Goal: Task Accomplishment & Management: Complete application form

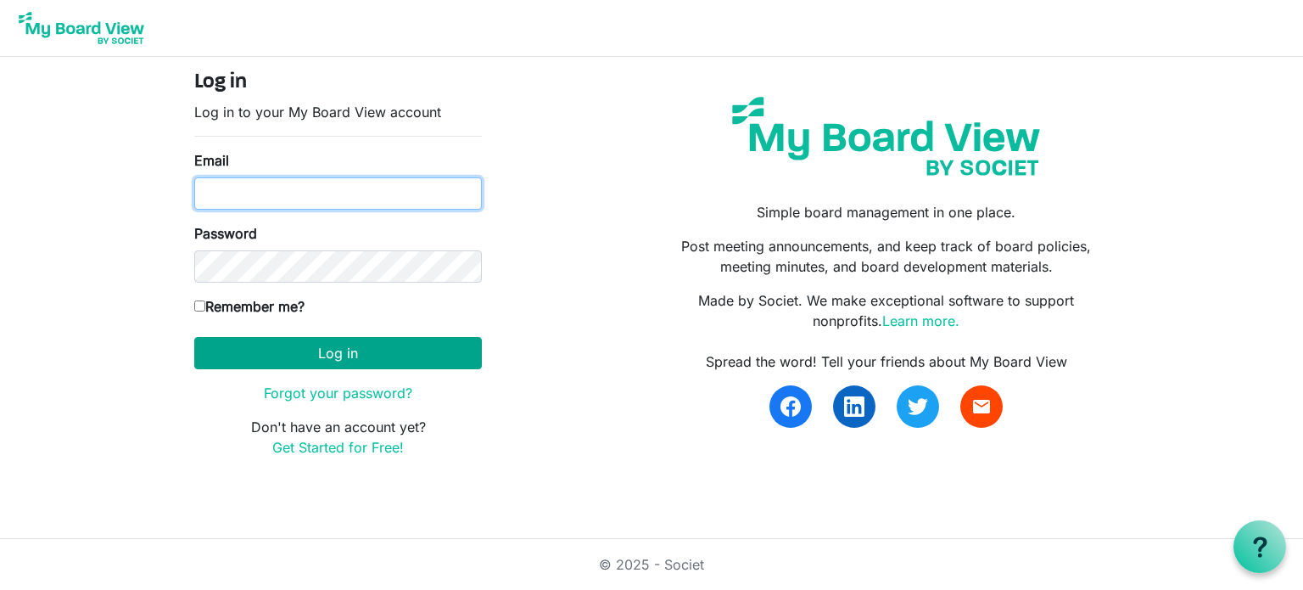
type input "kafraley@advancechc.org"
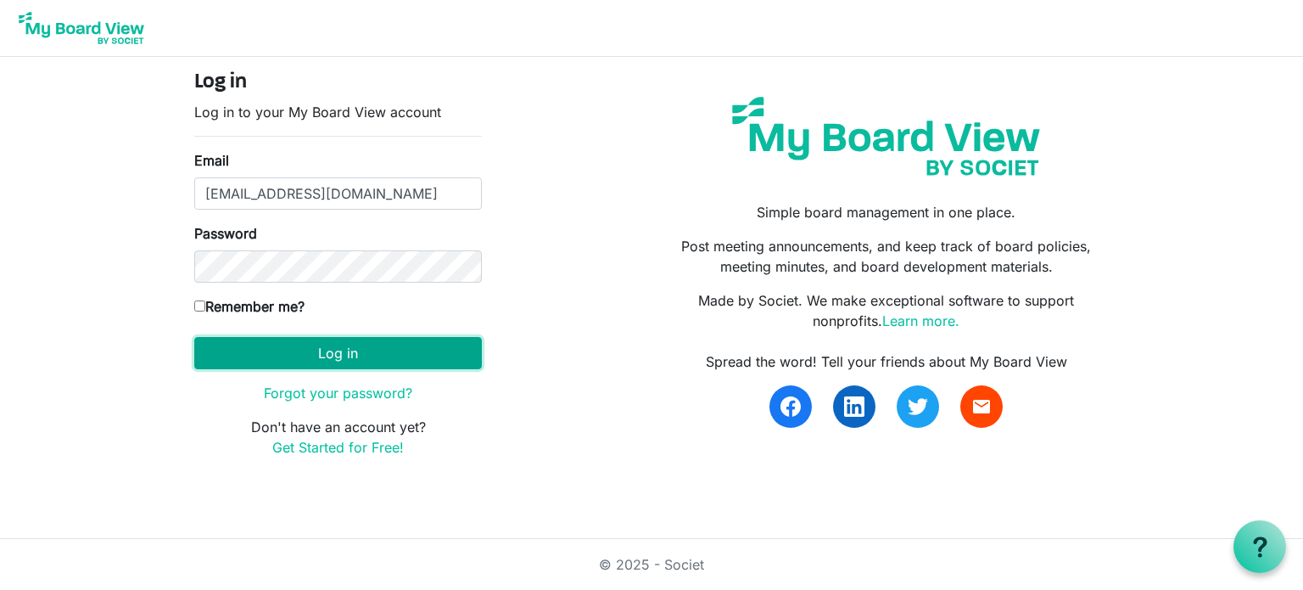
click at [394, 343] on button "Log in" at bounding box center [338, 353] width 288 height 32
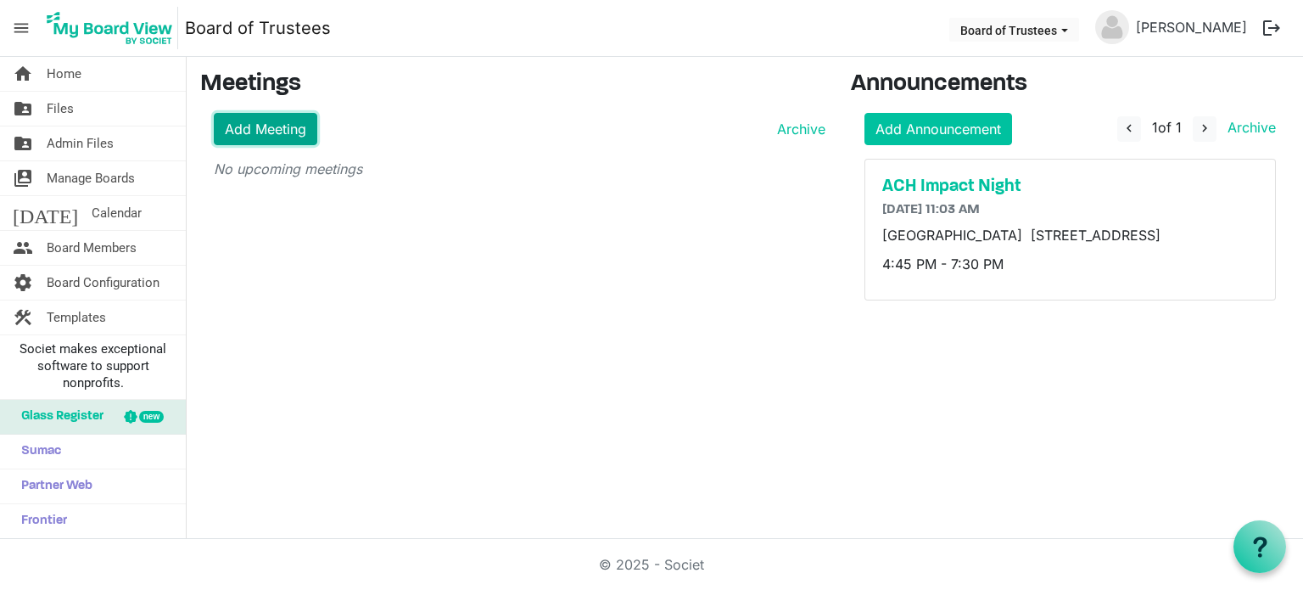
click at [299, 126] on link "Add Meeting" at bounding box center [266, 129] width 104 height 32
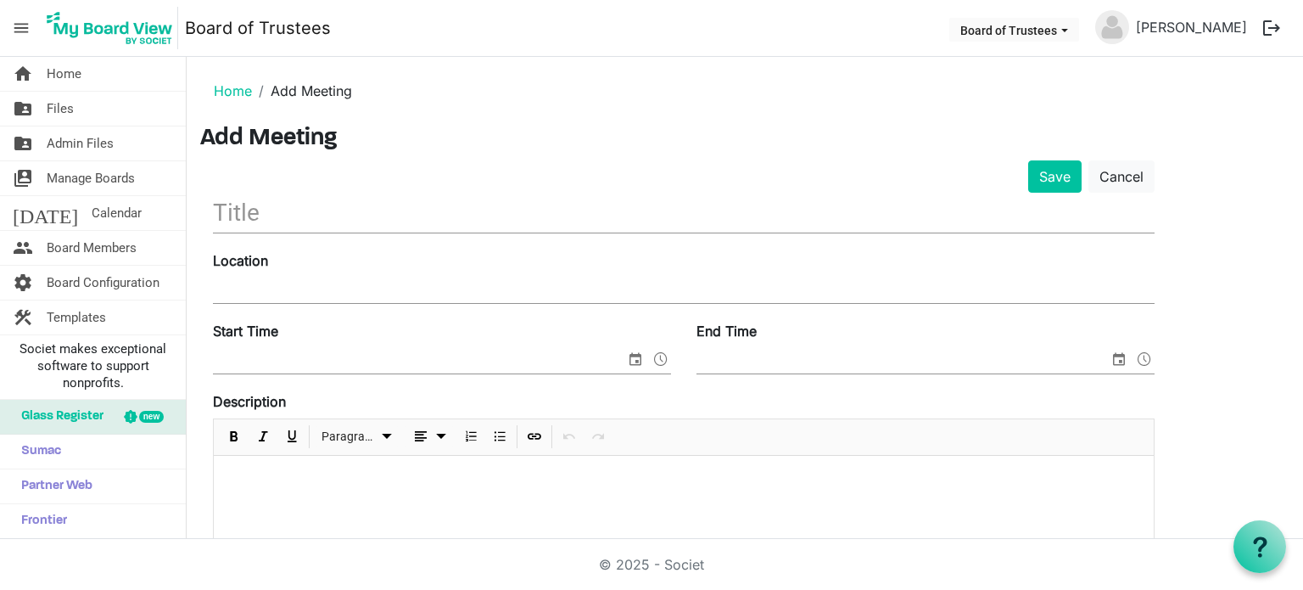
click at [230, 218] on input "text" at bounding box center [684, 213] width 942 height 40
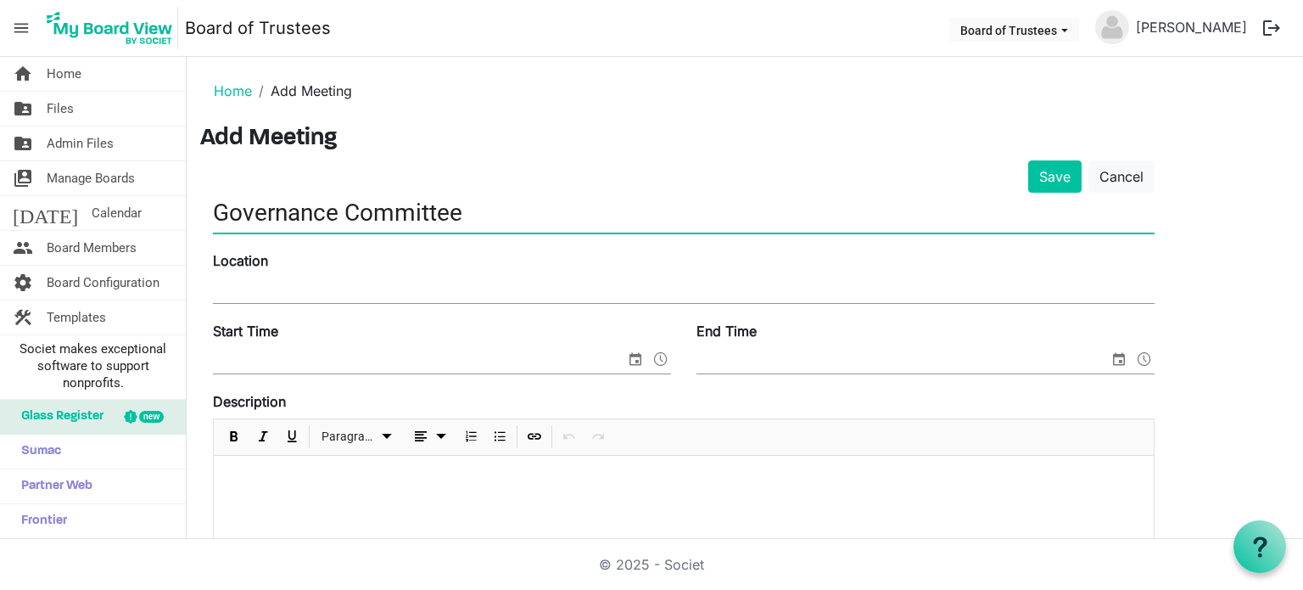
type input "Governance Committee"
click at [235, 289] on input "Location" at bounding box center [684, 289] width 942 height 25
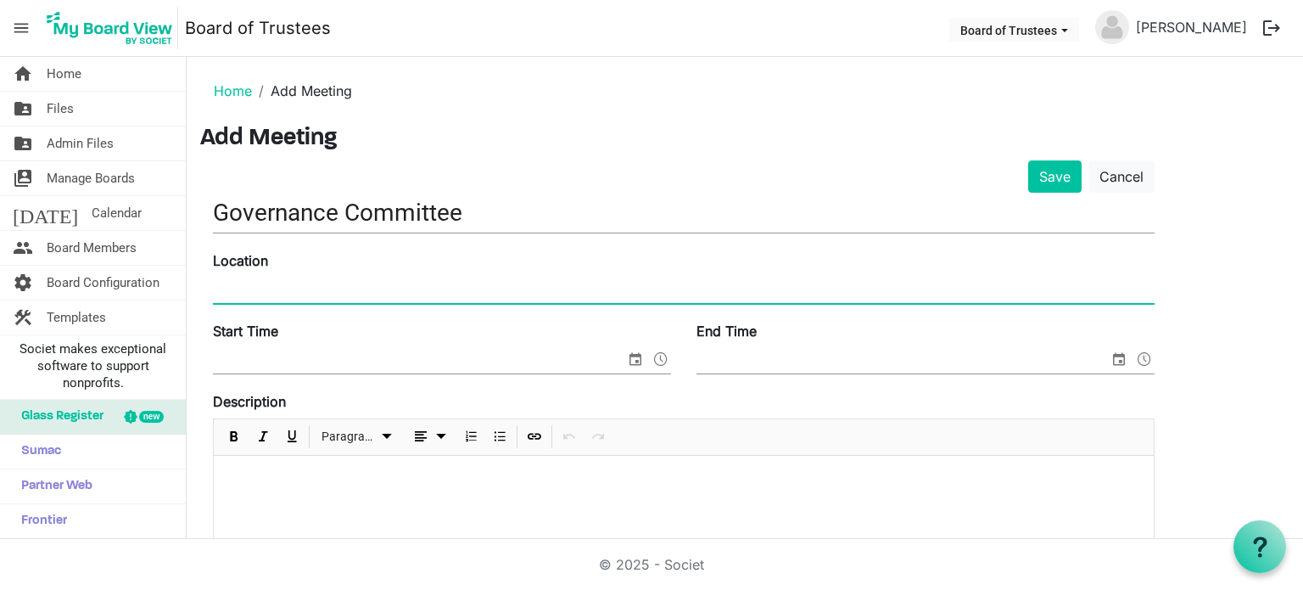
type input "Advance Community Health Board Room"
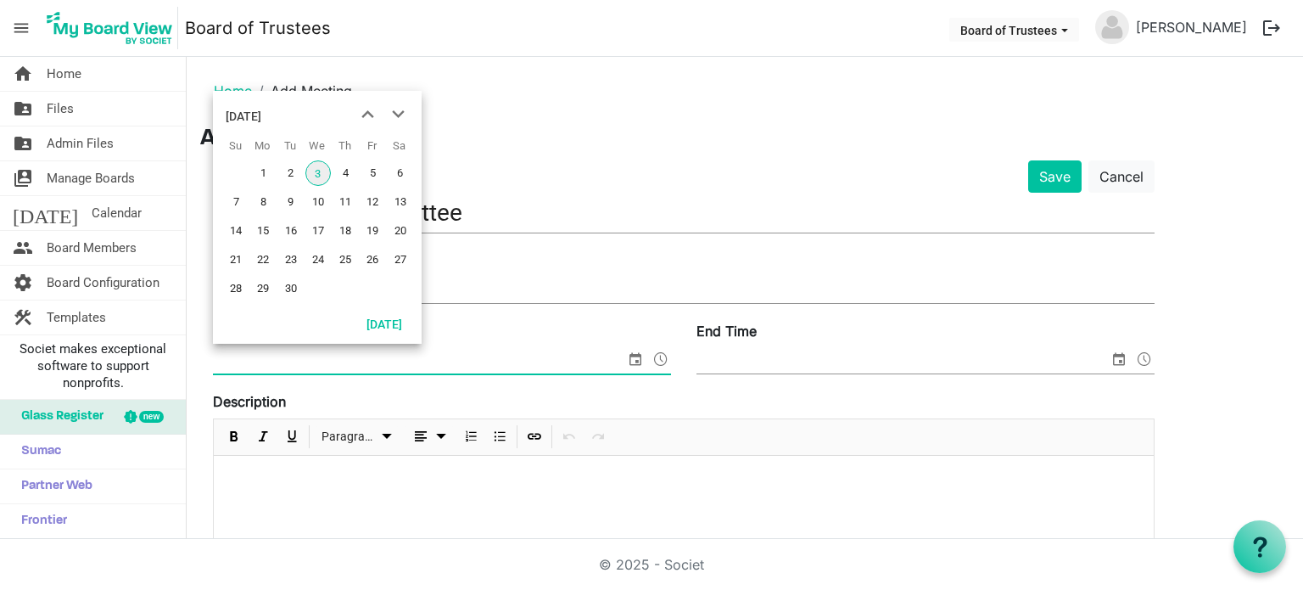
click at [635, 357] on span "select" at bounding box center [635, 359] width 20 height 22
click at [344, 232] on span "18" at bounding box center [345, 230] width 25 height 25
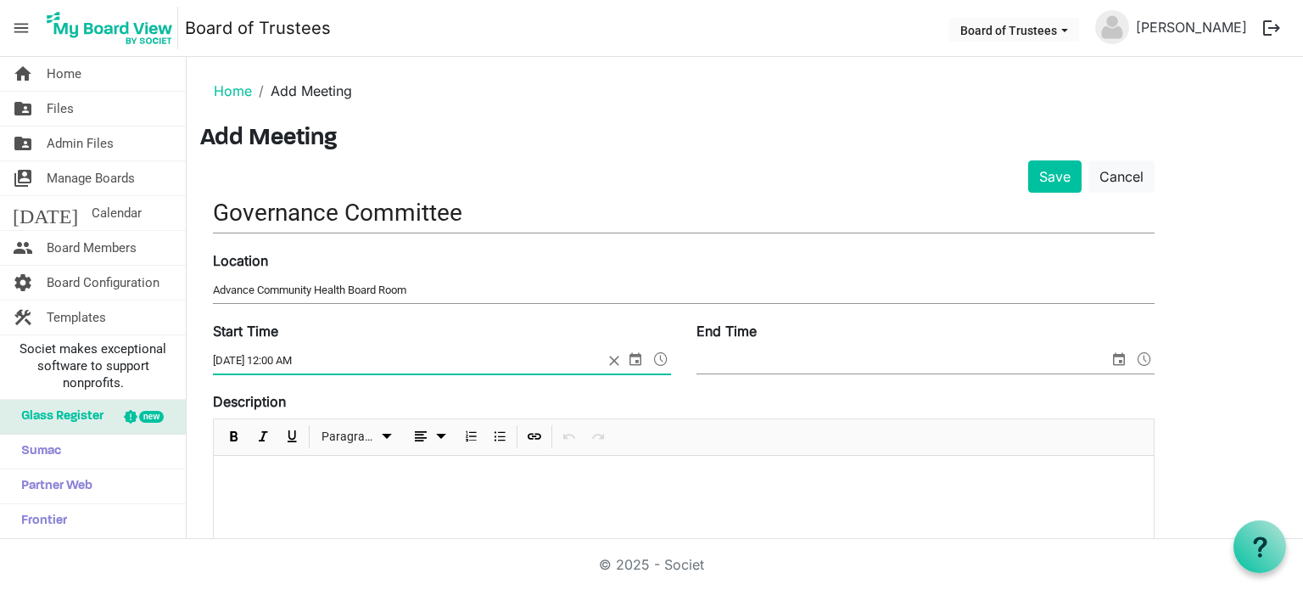
click at [662, 360] on span at bounding box center [661, 359] width 20 height 22
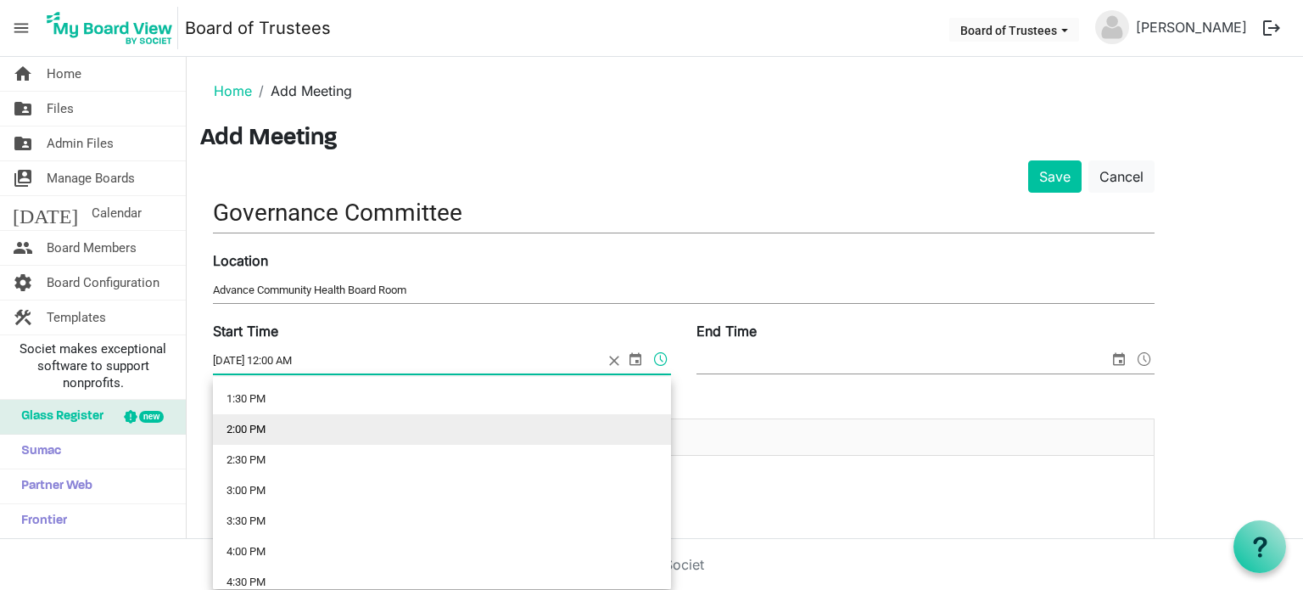
scroll to position [849, 0]
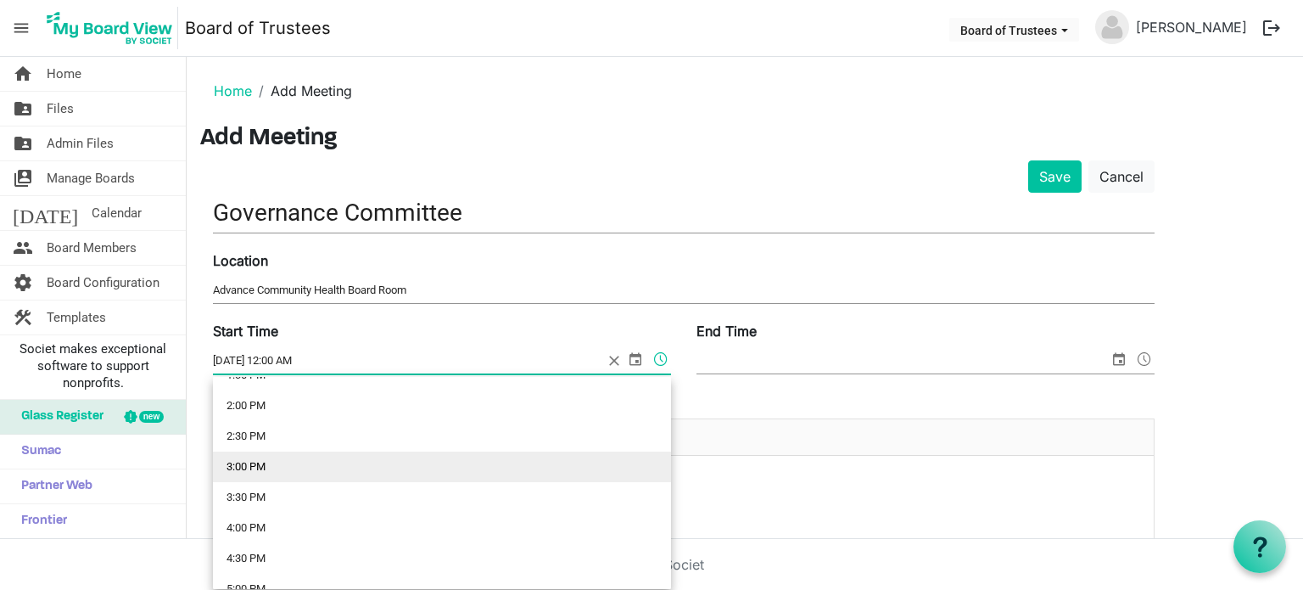
click at [248, 468] on li "3:00 PM" at bounding box center [442, 466] width 458 height 31
type input "9/18/2025 3:00 PM"
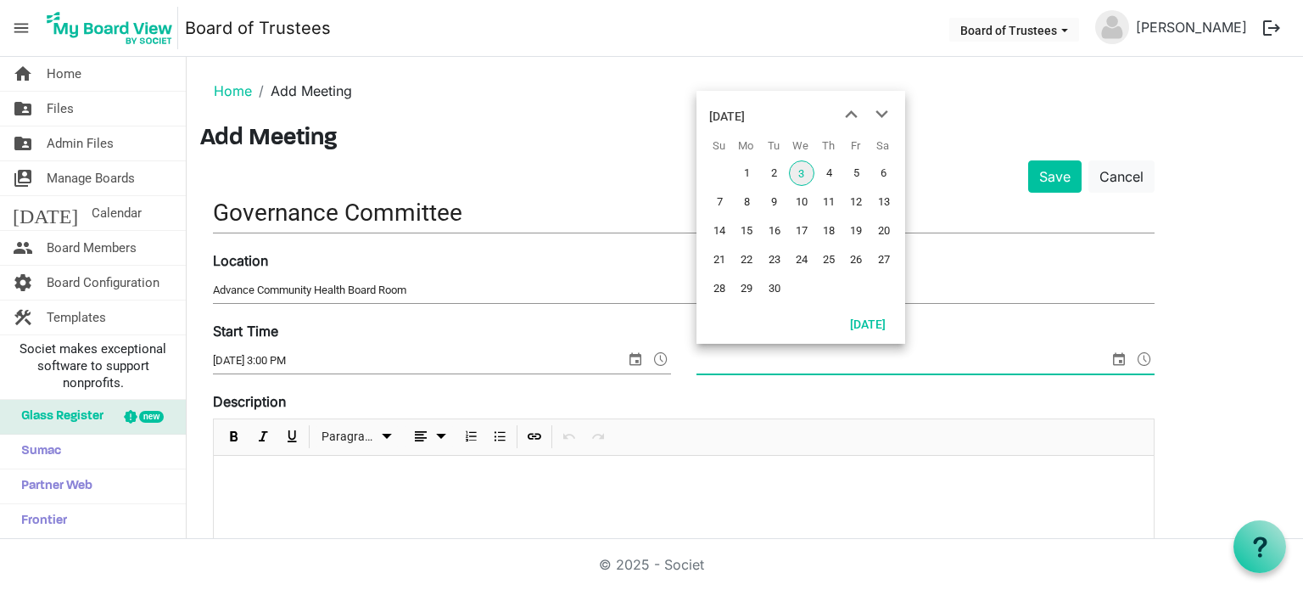
click at [1120, 356] on span "select" at bounding box center [1119, 359] width 20 height 22
click at [832, 230] on span "18" at bounding box center [828, 230] width 25 height 25
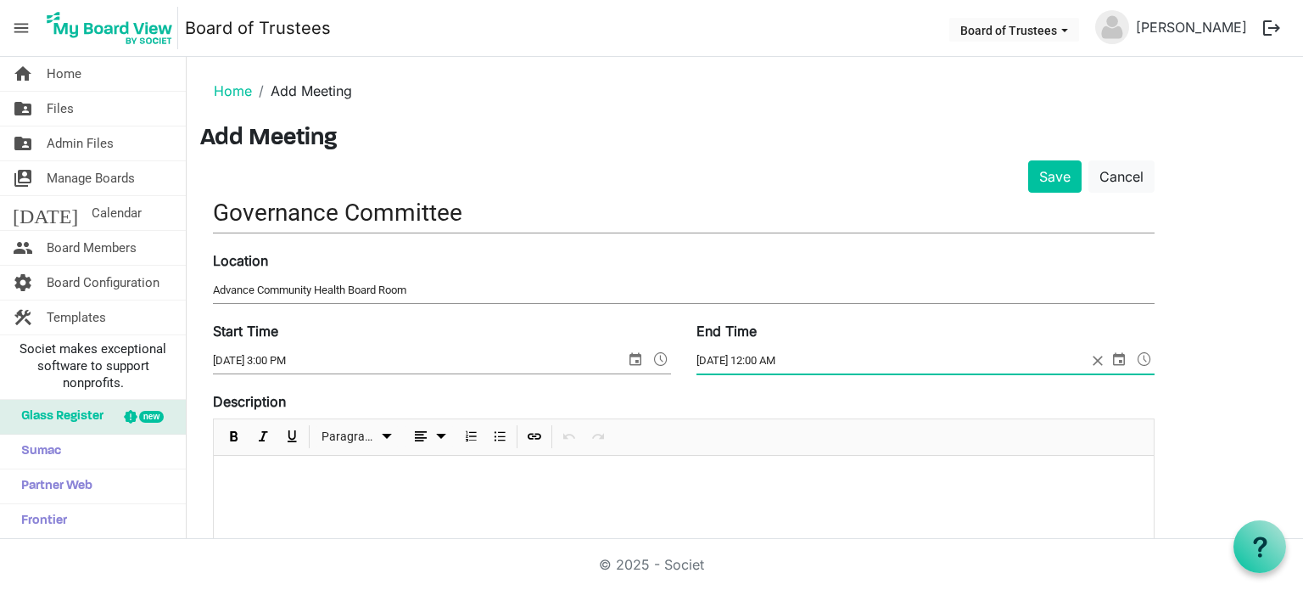
click at [1144, 356] on span at bounding box center [1145, 359] width 20 height 22
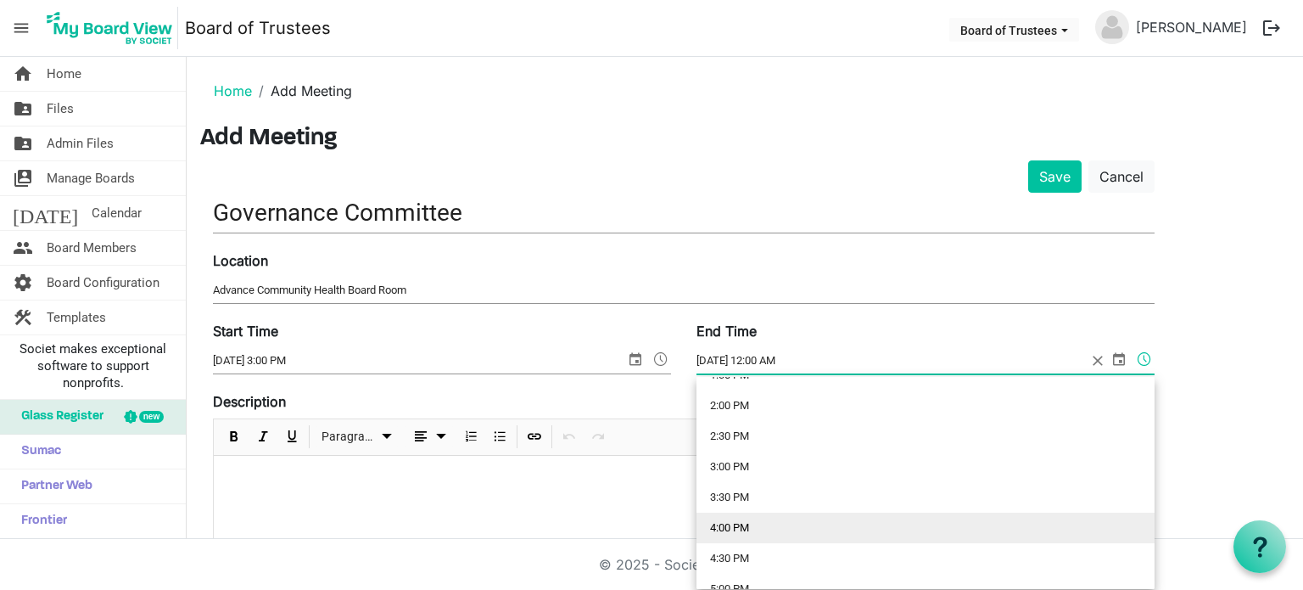
click at [720, 529] on li "4:00 PM" at bounding box center [926, 528] width 458 height 31
type input "9/18/2025 4:00 PM"
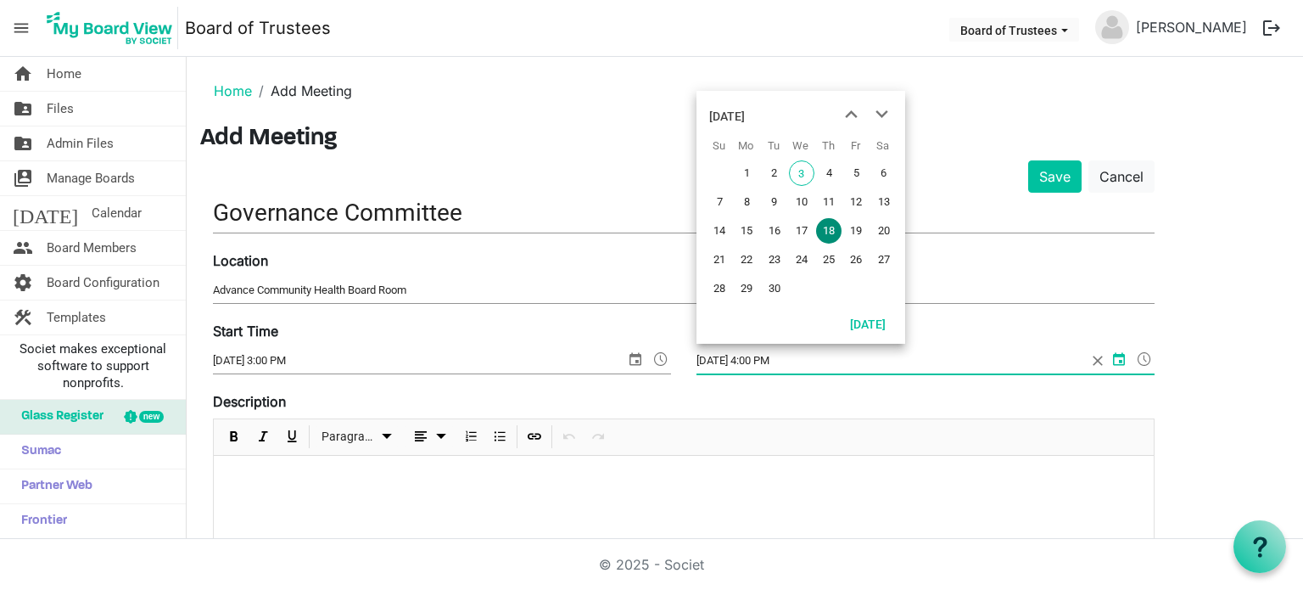
click at [300, 515] on div at bounding box center [684, 498] width 940 height 85
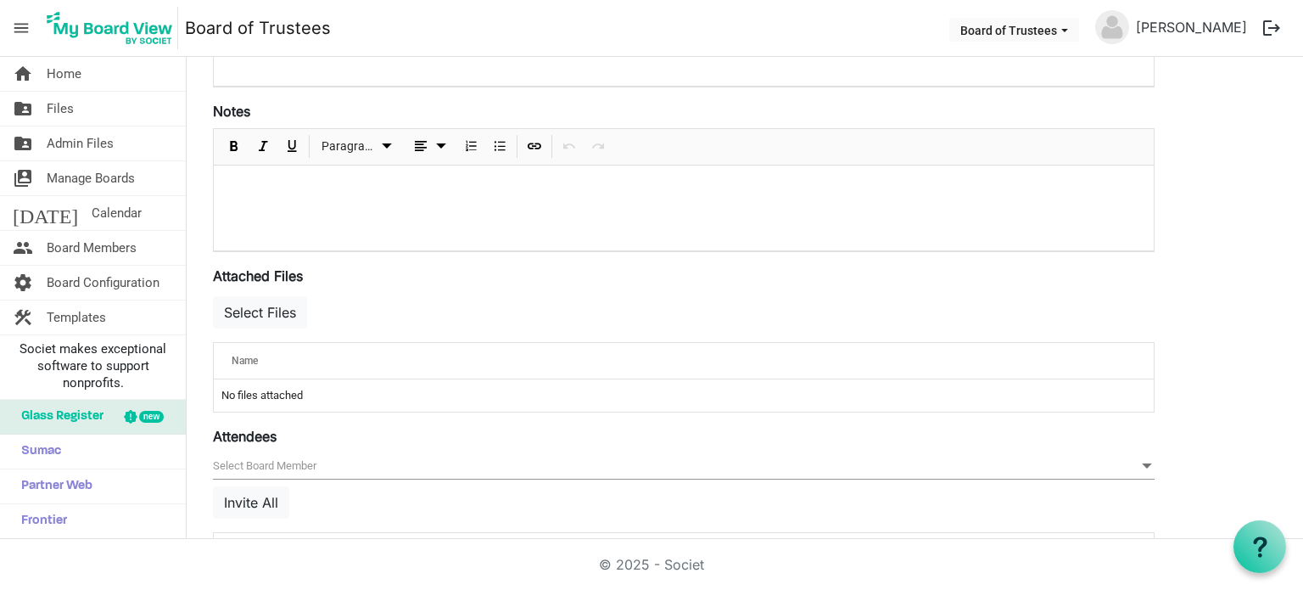
scroll to position [509, 0]
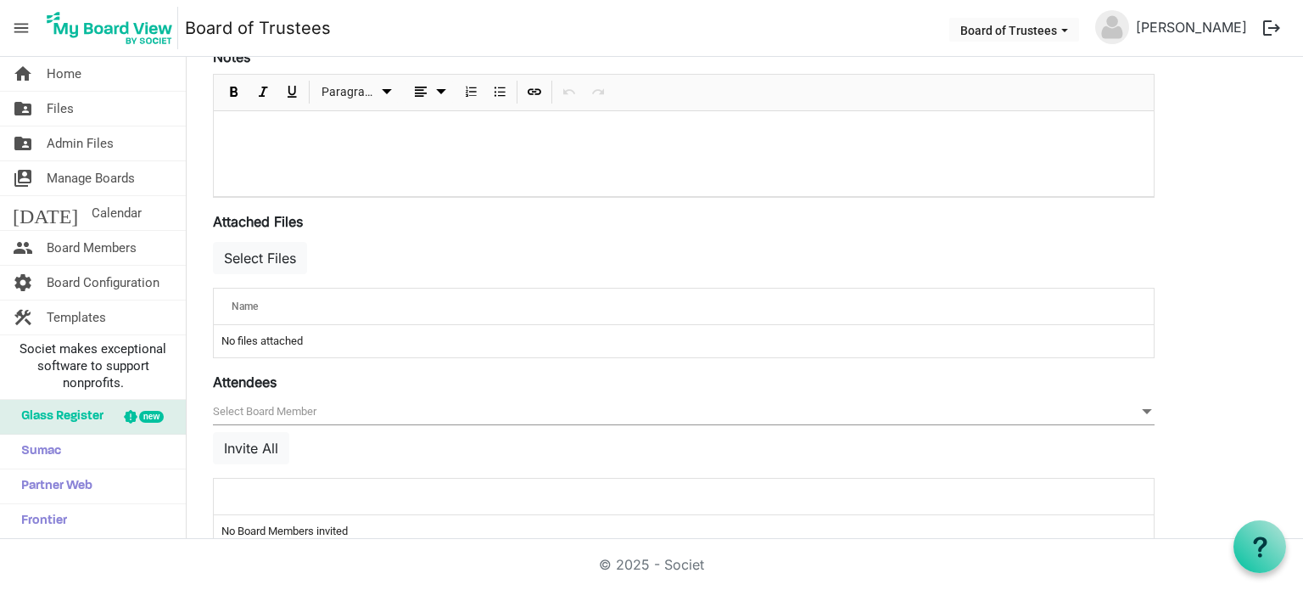
click at [246, 408] on span "null" at bounding box center [684, 412] width 942 height 26
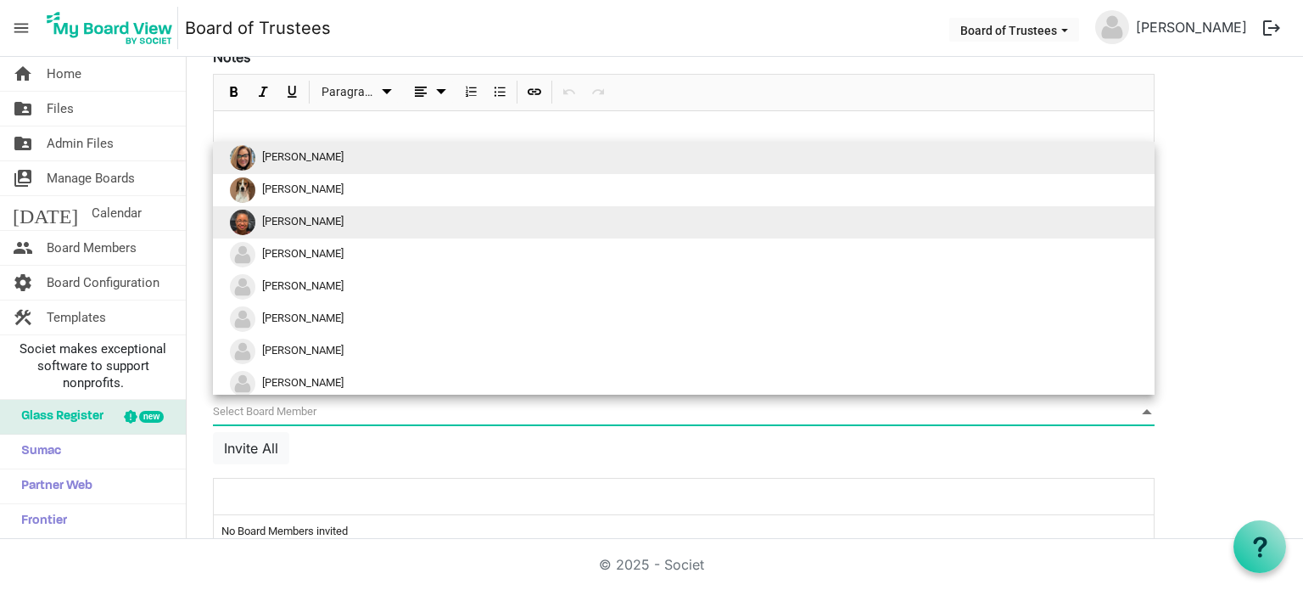
click at [300, 227] on li "[PERSON_NAME]" at bounding box center [684, 222] width 942 height 32
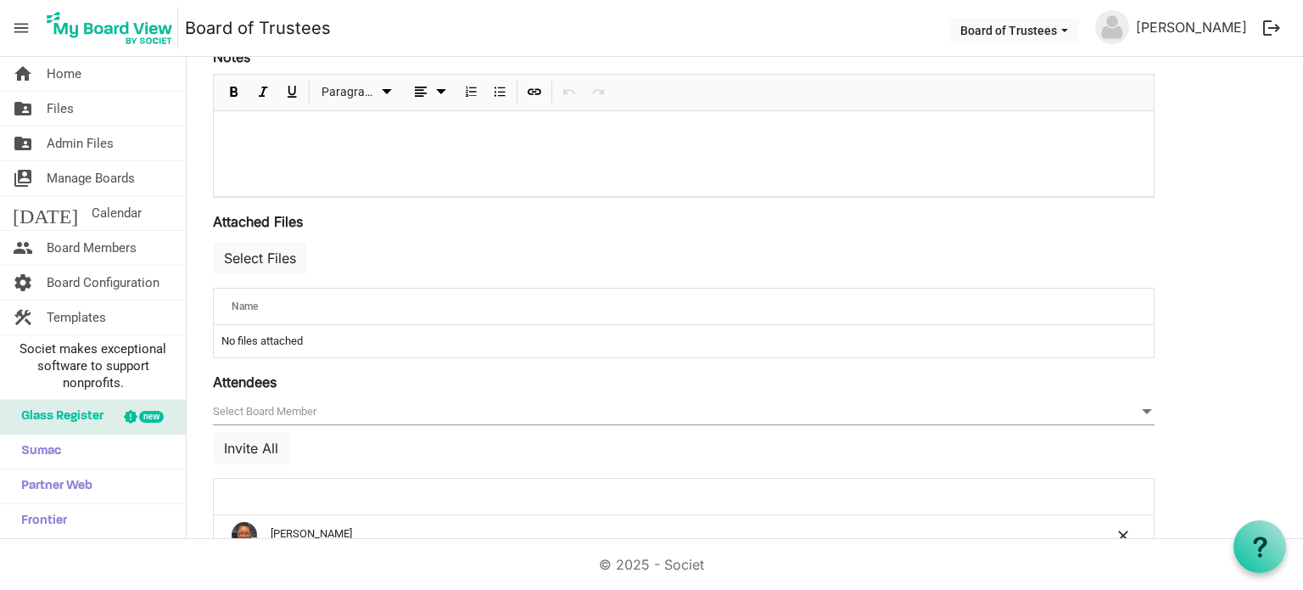
click at [258, 410] on span "null" at bounding box center [684, 412] width 942 height 26
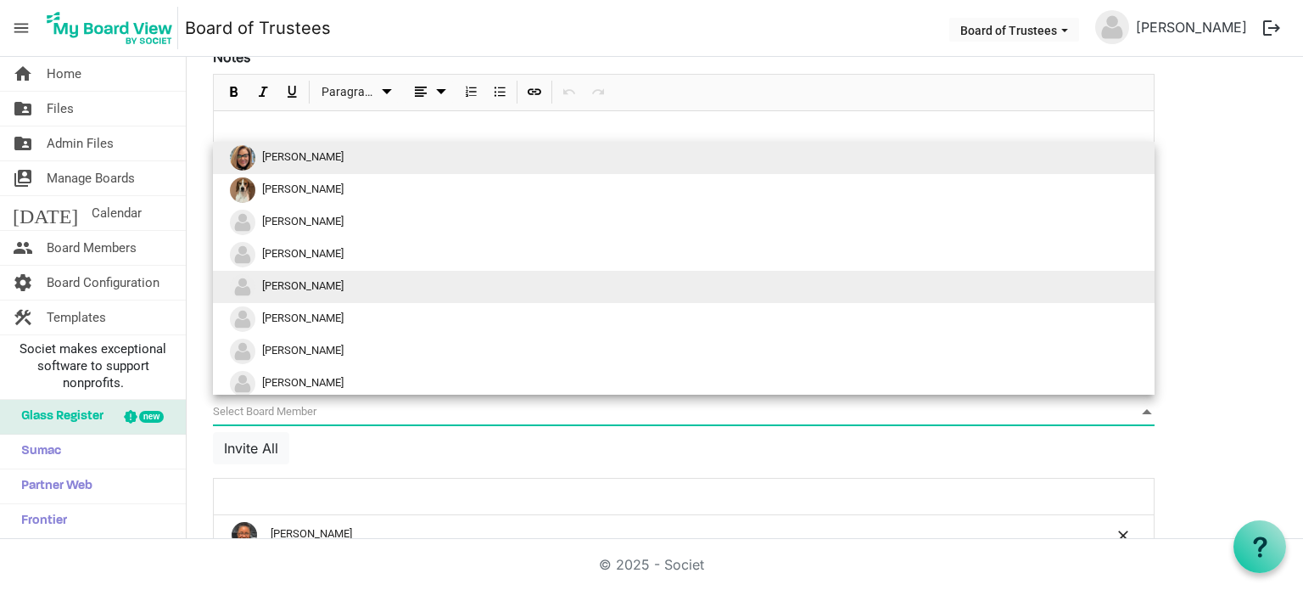
click at [293, 281] on span "[PERSON_NAME]" at bounding box center [302, 285] width 81 height 13
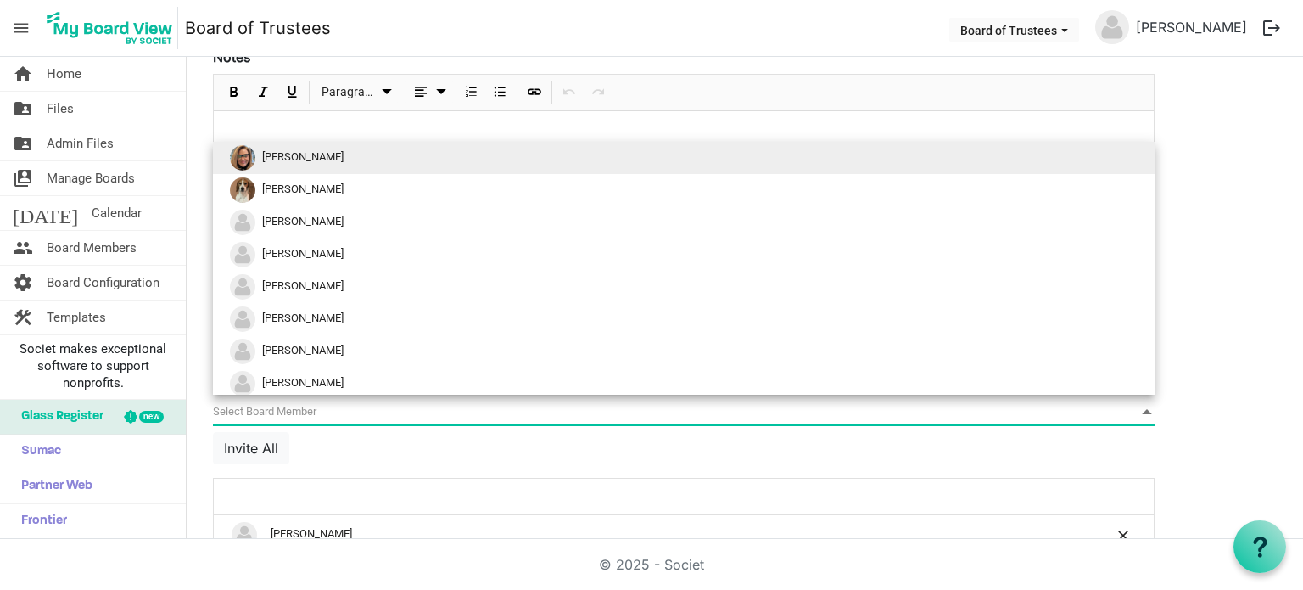
click at [286, 411] on span "null" at bounding box center [684, 412] width 942 height 26
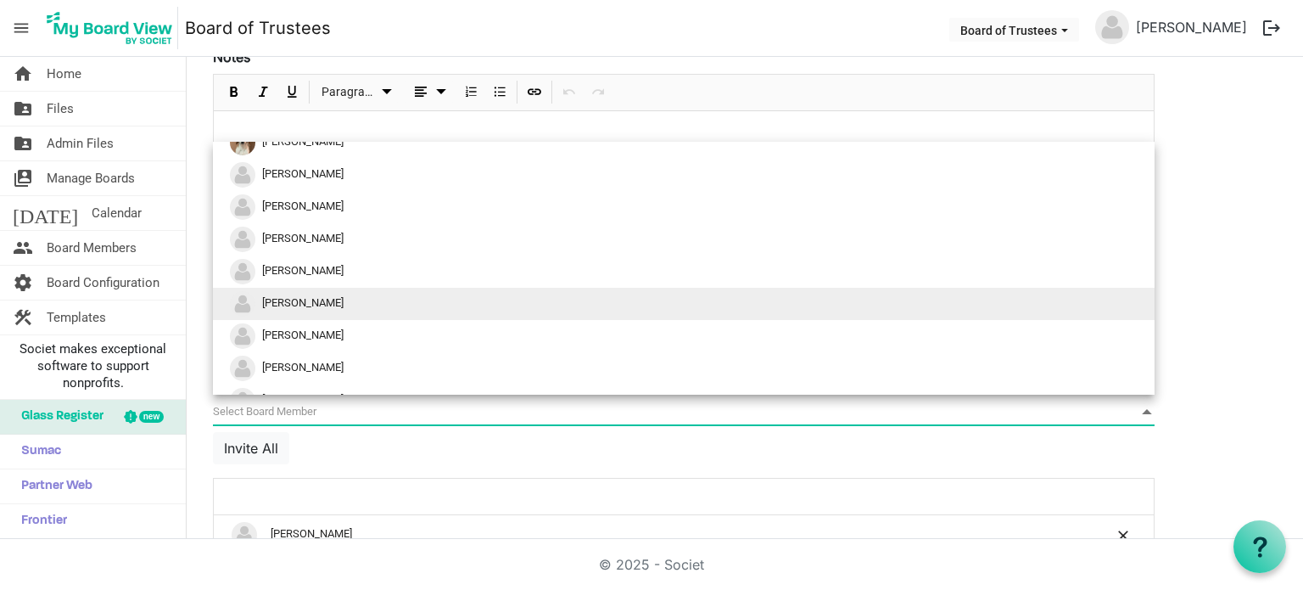
scroll to position [69, 0]
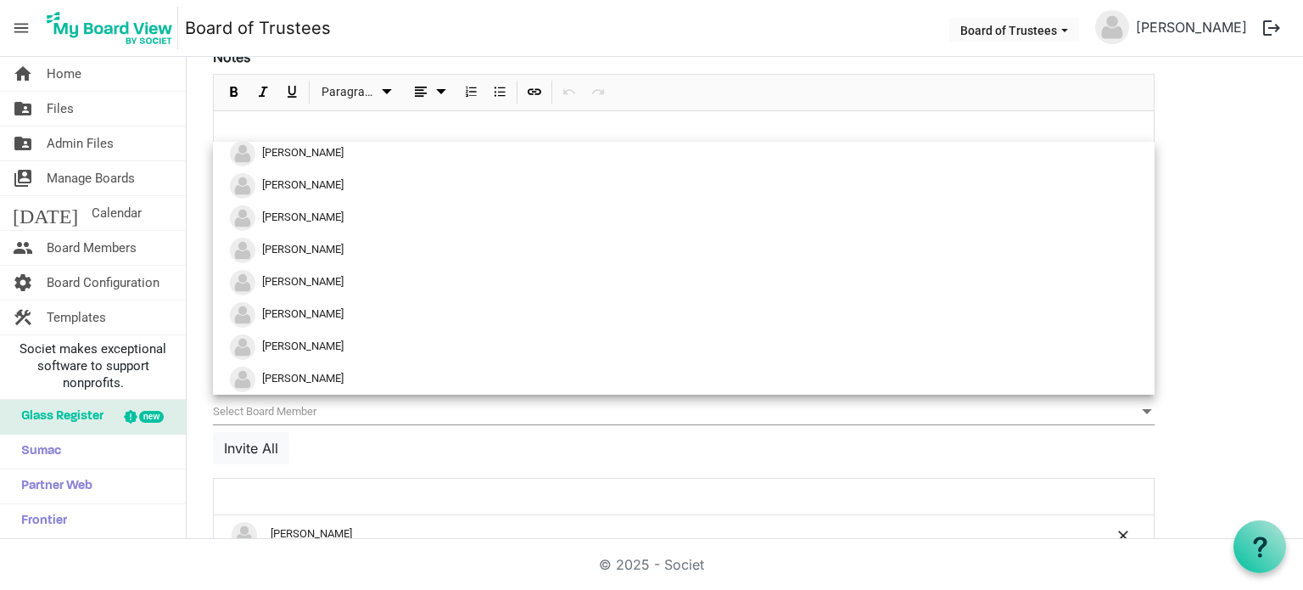
click at [553, 485] on div at bounding box center [631, 496] width 810 height 25
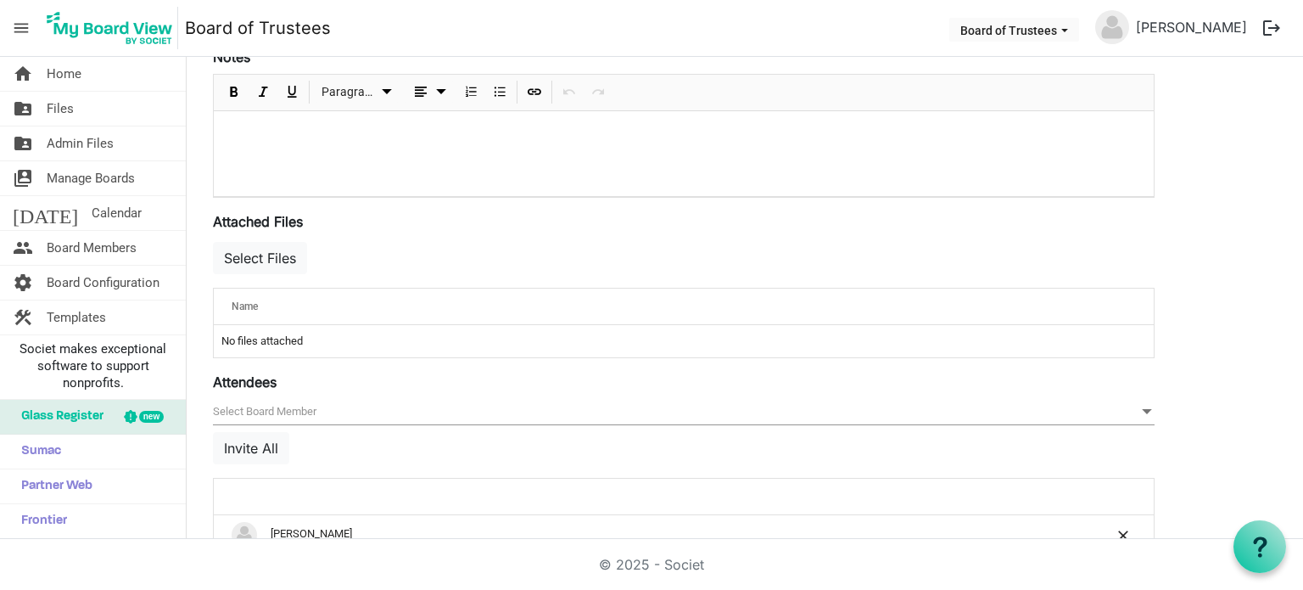
click at [257, 400] on span "null" at bounding box center [684, 412] width 942 height 26
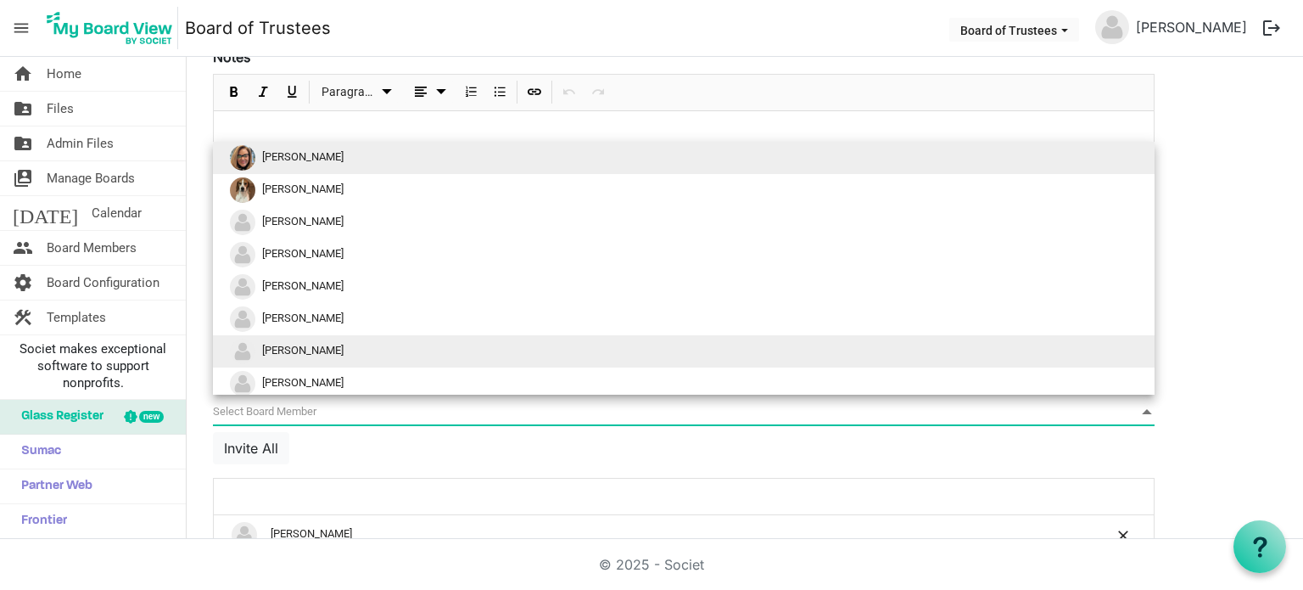
click at [299, 349] on span "[PERSON_NAME]" at bounding box center [302, 350] width 81 height 13
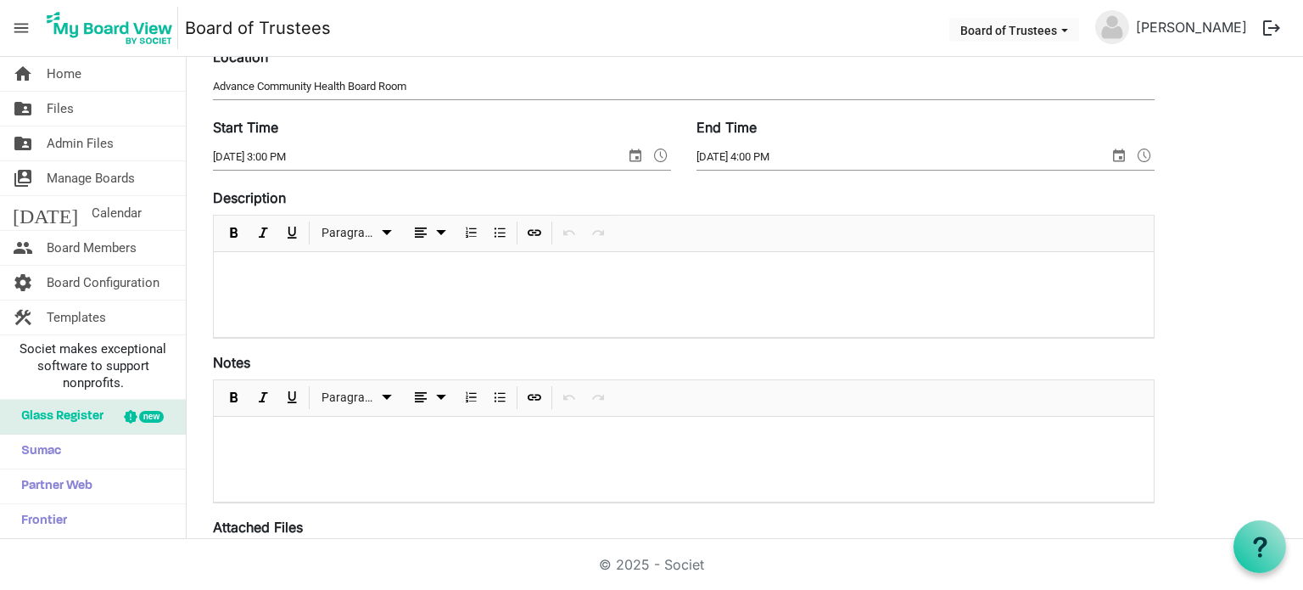
scroll to position [34, 0]
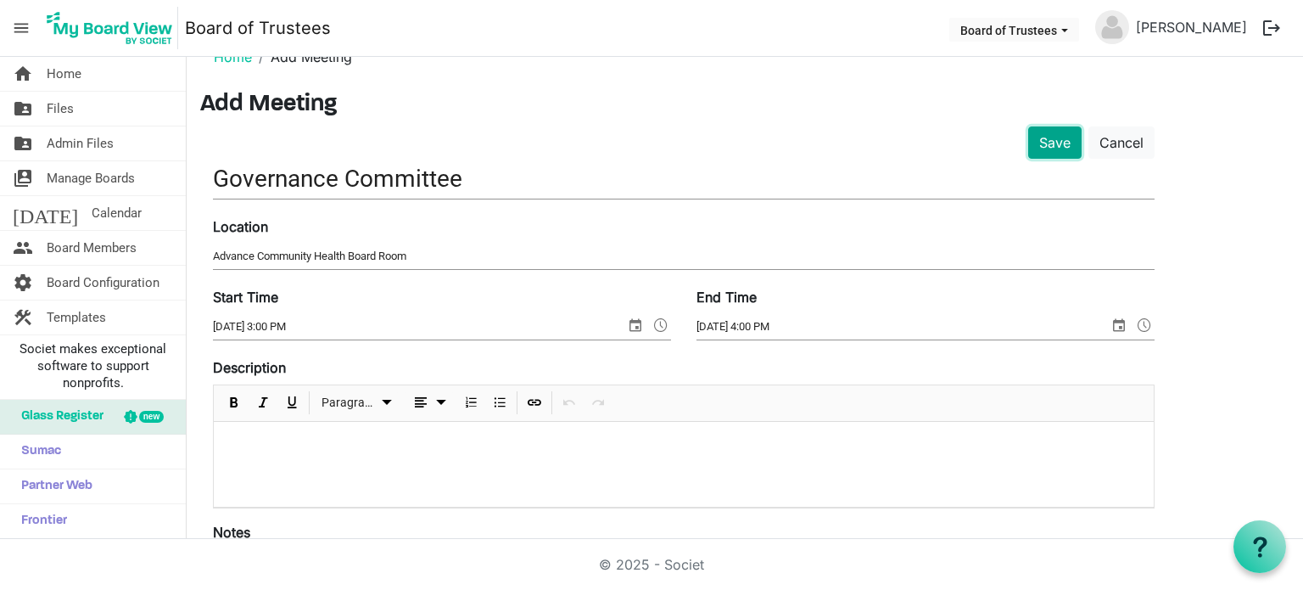
click at [1046, 140] on button "Save" at bounding box center [1054, 142] width 53 height 32
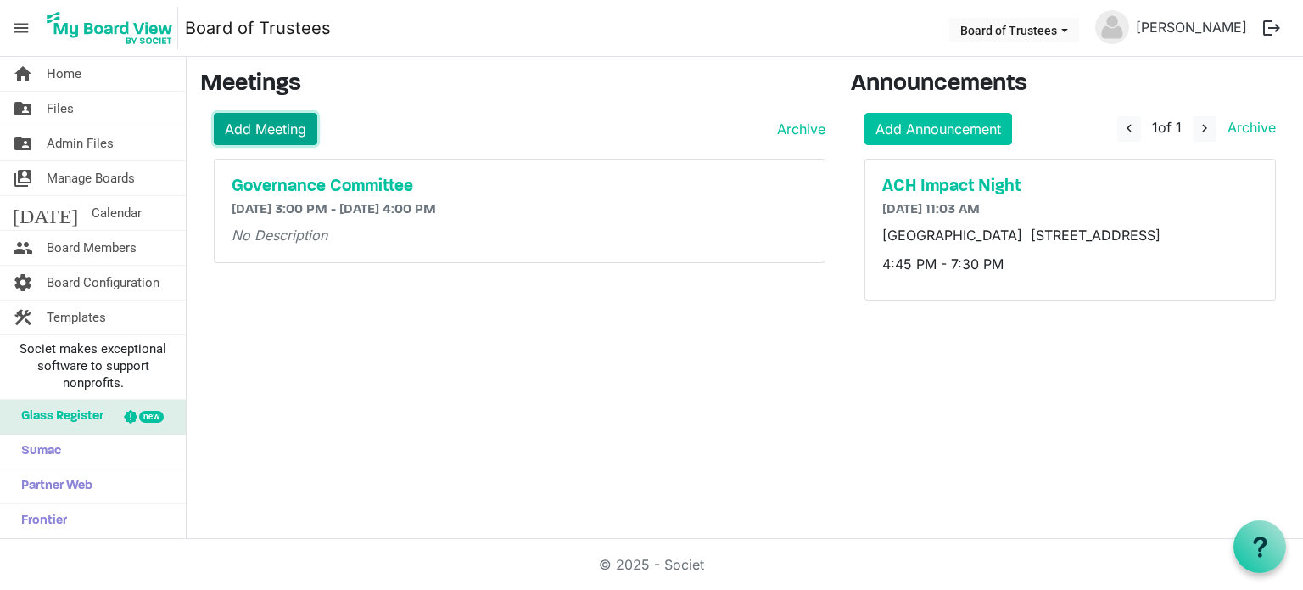
click at [275, 128] on link "Add Meeting" at bounding box center [266, 129] width 104 height 32
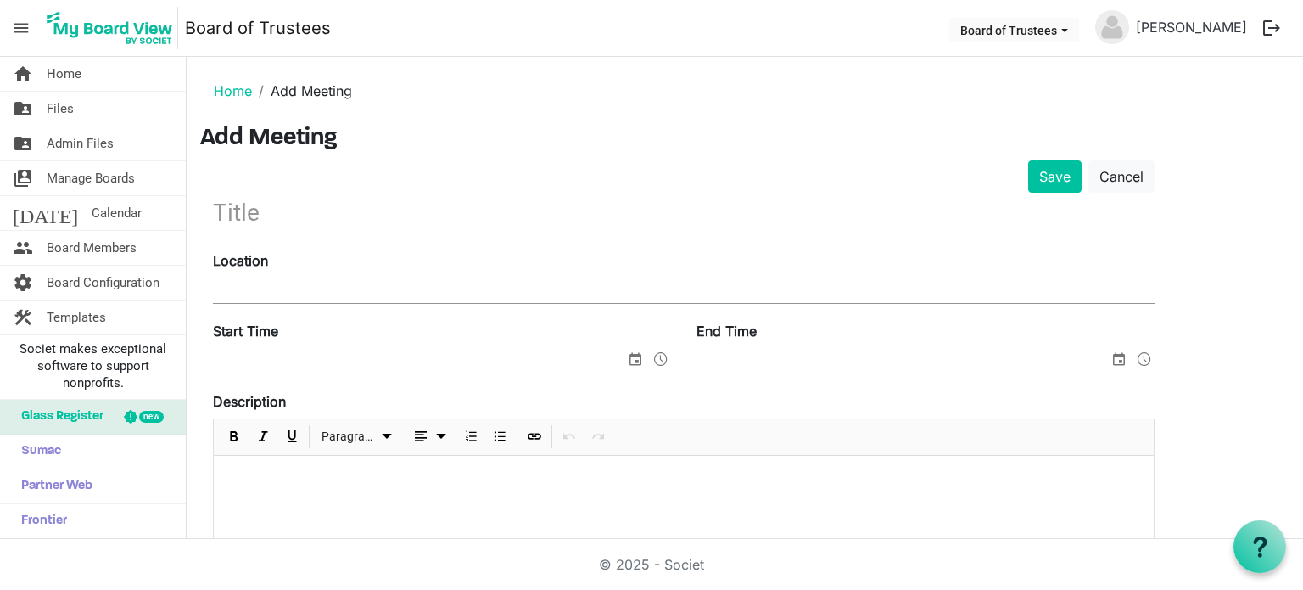
click at [304, 218] on input "text" at bounding box center [684, 213] width 942 height 40
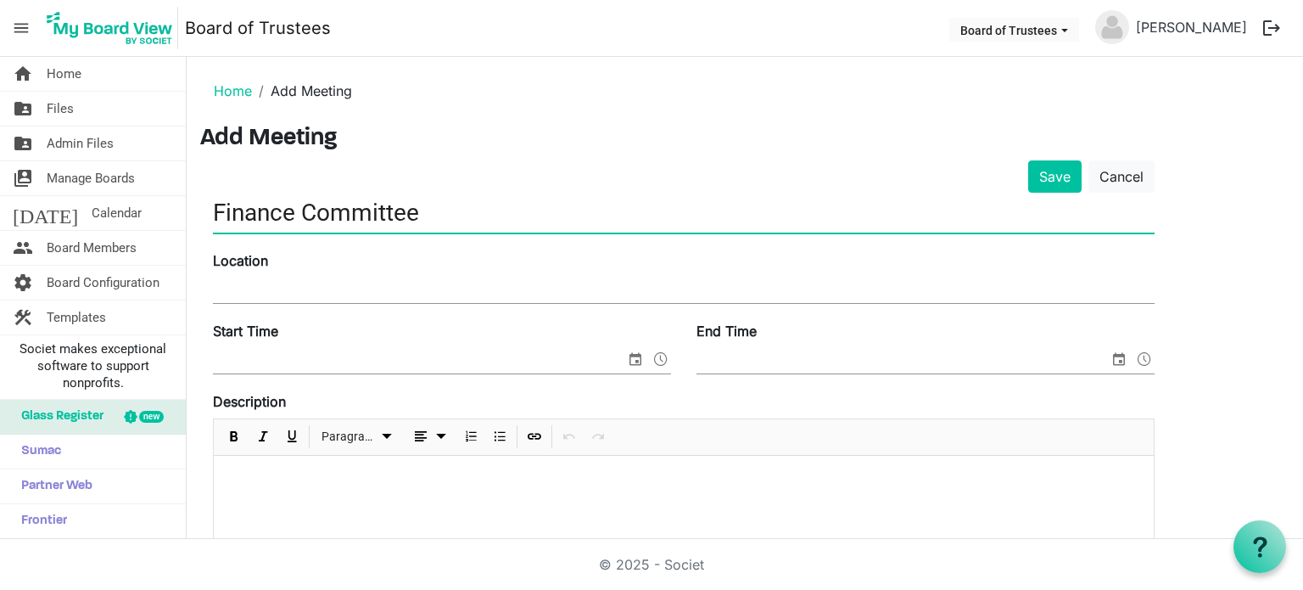
type input "Finance Committee"
click at [227, 288] on input "Location" at bounding box center [684, 289] width 942 height 25
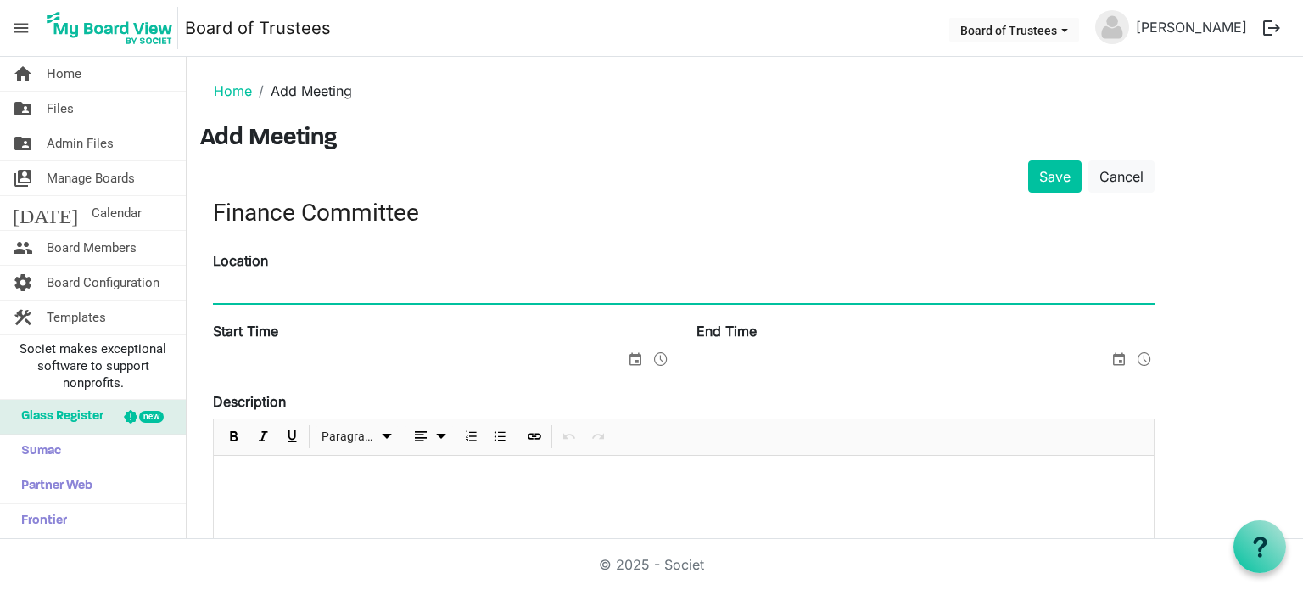
type input "Advance Community Health Board Room"
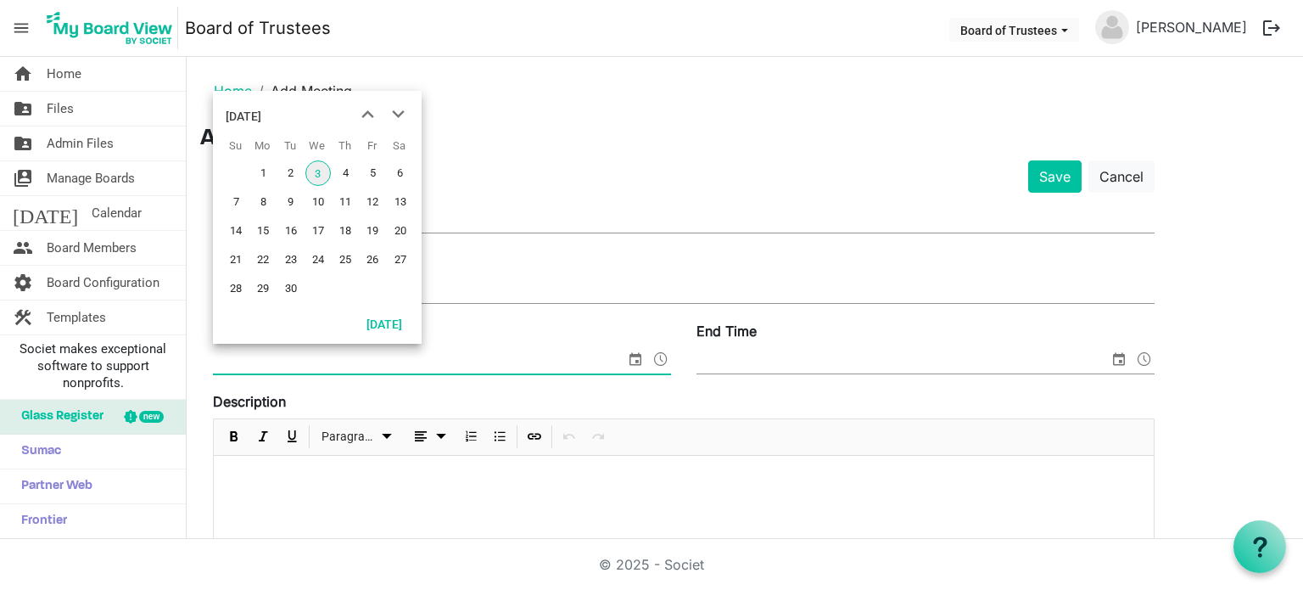
click at [638, 355] on span "select" at bounding box center [635, 359] width 20 height 22
click at [343, 229] on span "18" at bounding box center [345, 230] width 25 height 25
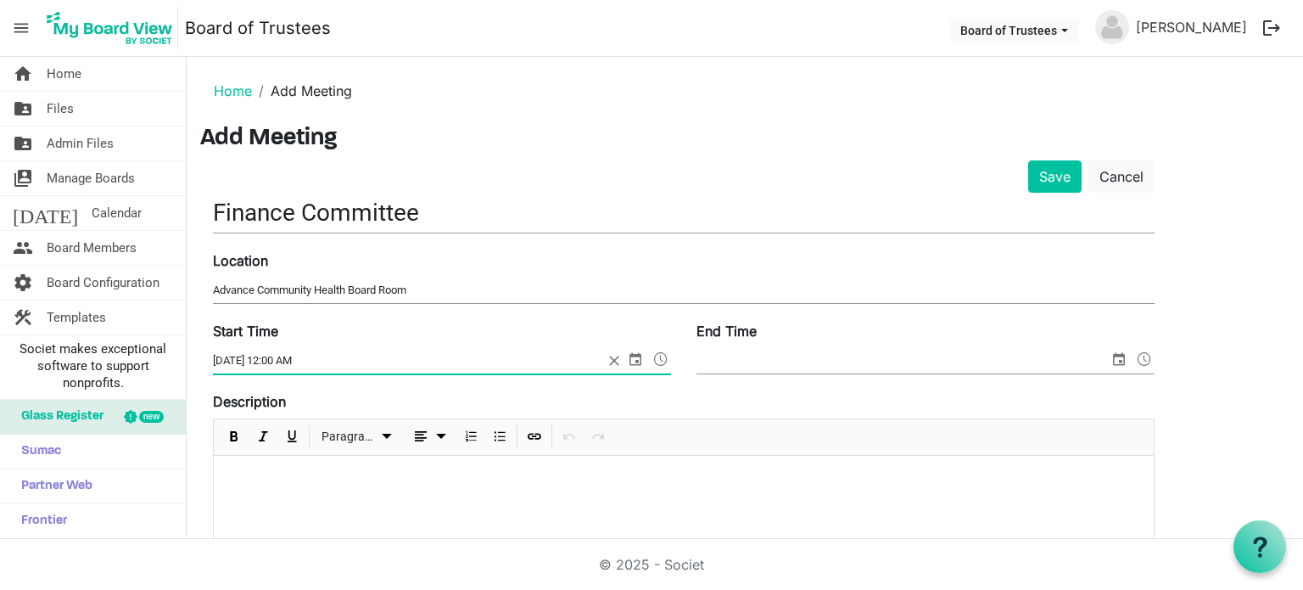
click at [655, 354] on span at bounding box center [661, 359] width 20 height 22
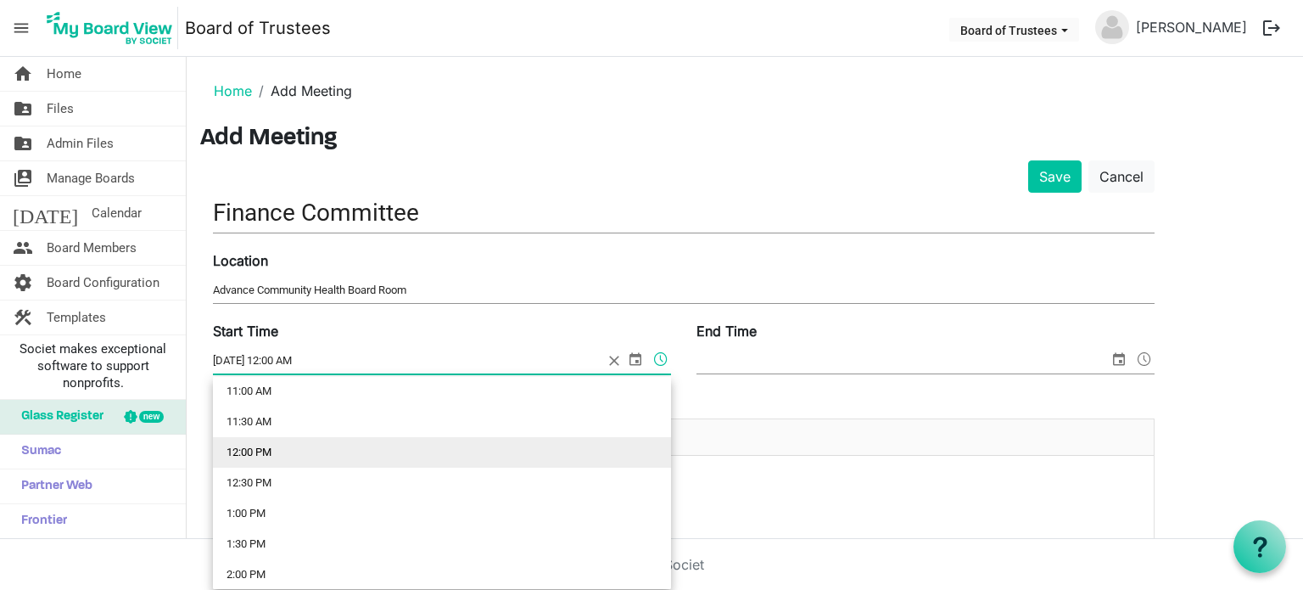
scroll to position [849, 0]
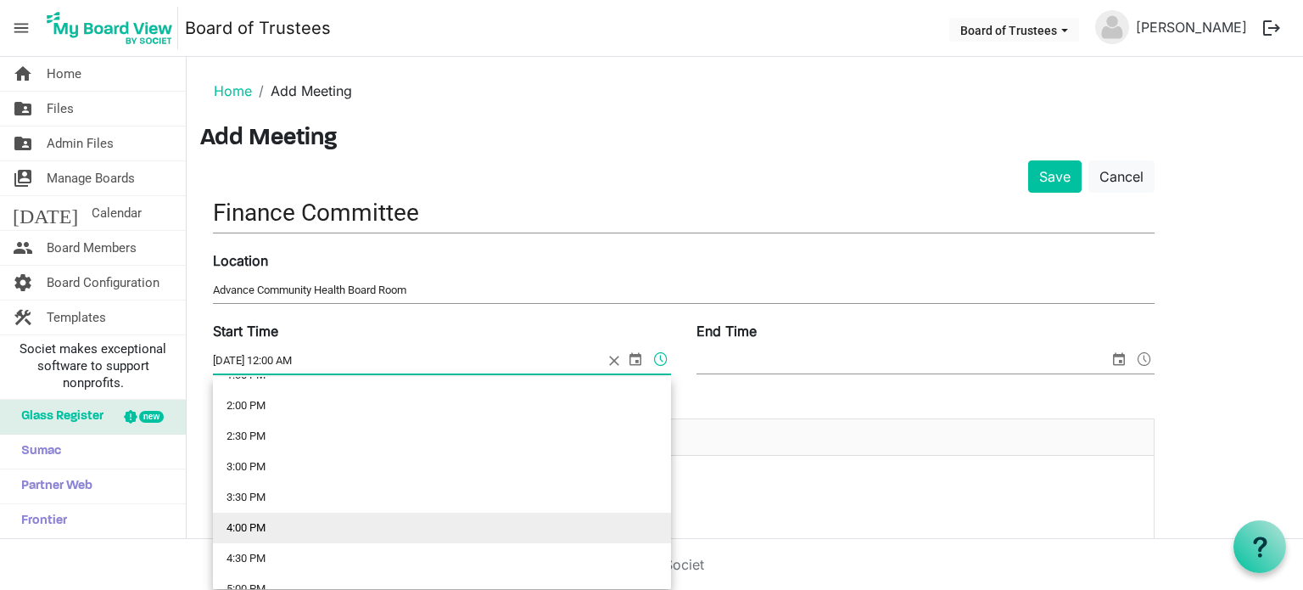
click at [255, 529] on li "4:00 PM" at bounding box center [442, 528] width 458 height 31
type input "9/18/2025 4:00 PM"
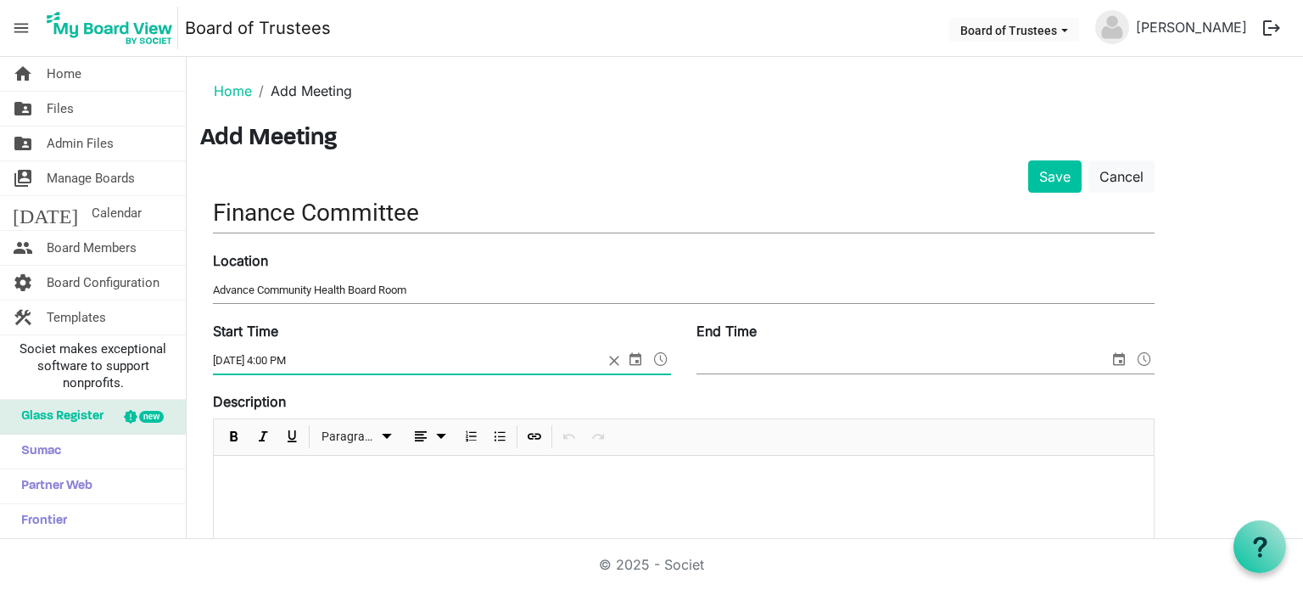
click at [1120, 359] on span "select" at bounding box center [1119, 359] width 20 height 22
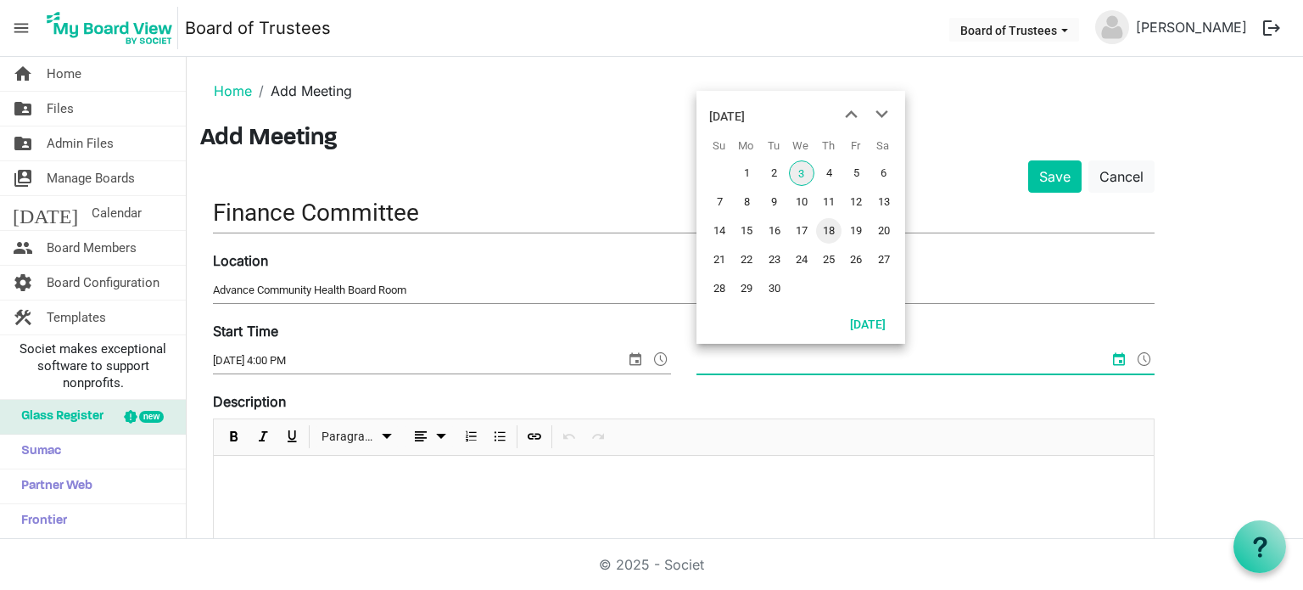
click at [828, 233] on span "18" at bounding box center [828, 230] width 25 height 25
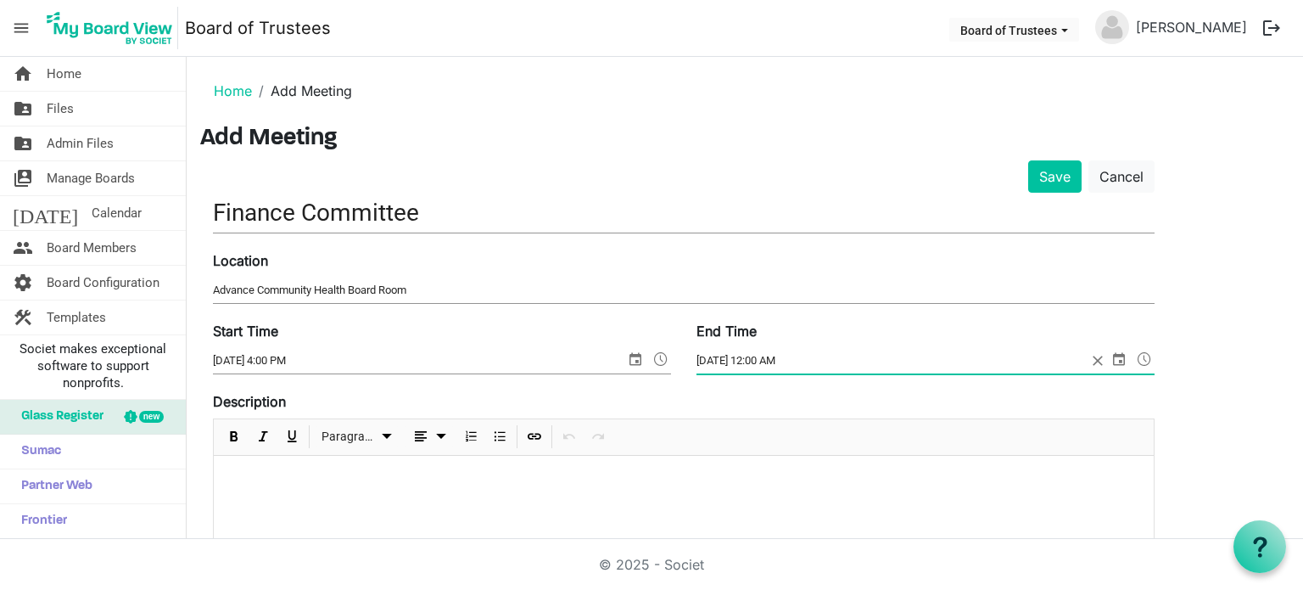
click at [1142, 357] on span at bounding box center [1145, 359] width 20 height 22
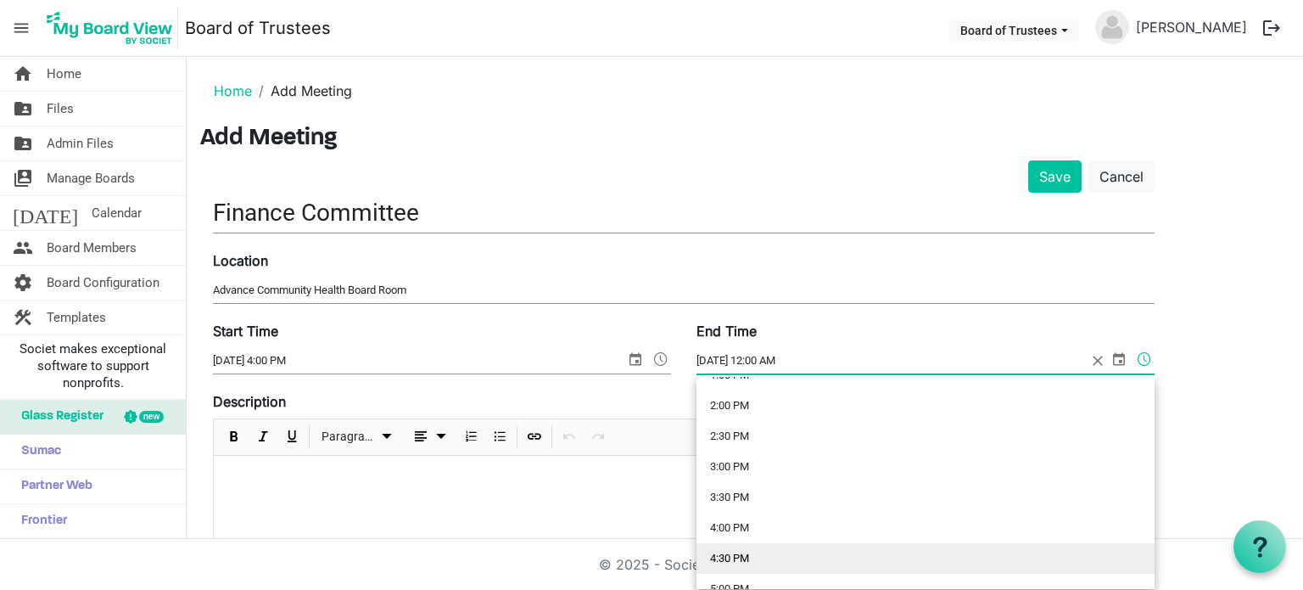
scroll to position [933, 0]
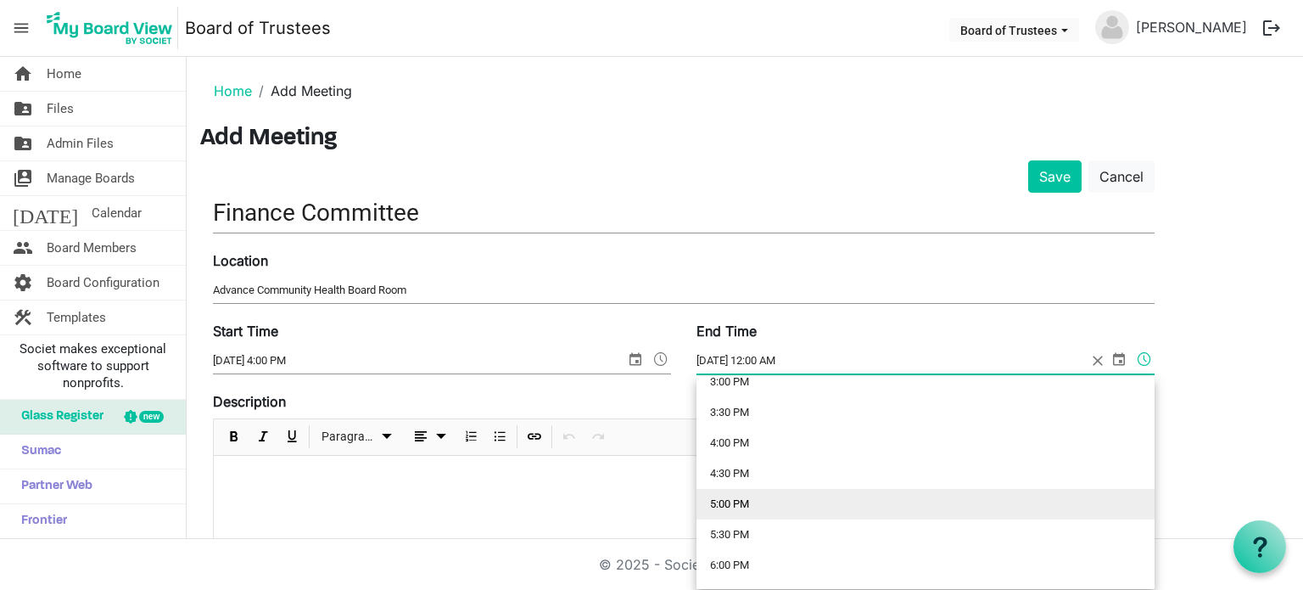
click at [720, 502] on li "5:00 PM" at bounding box center [926, 504] width 458 height 31
type input "9/18/2025 5:00 PM"
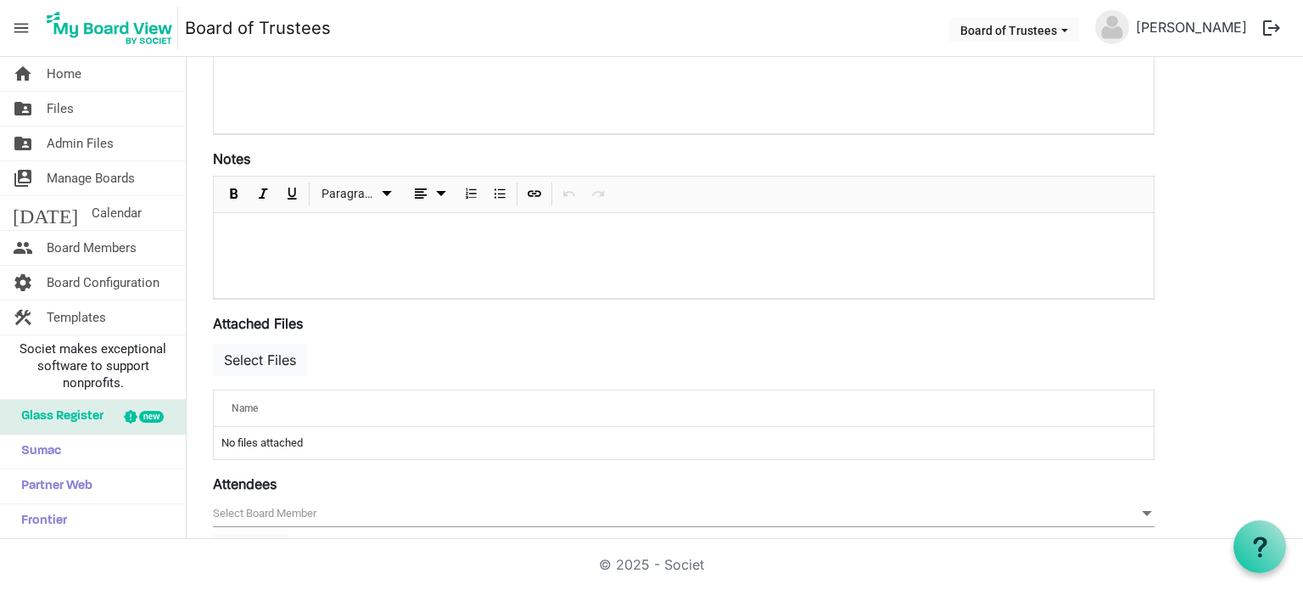
scroll to position [424, 0]
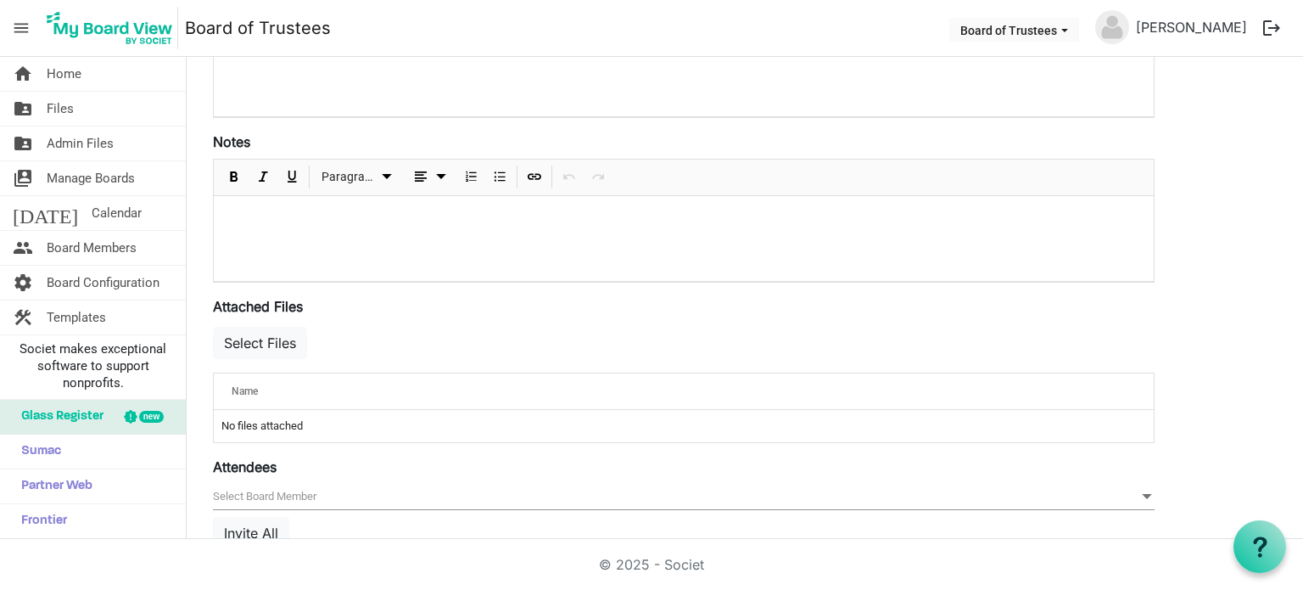
click at [285, 496] on span "null" at bounding box center [684, 497] width 942 height 26
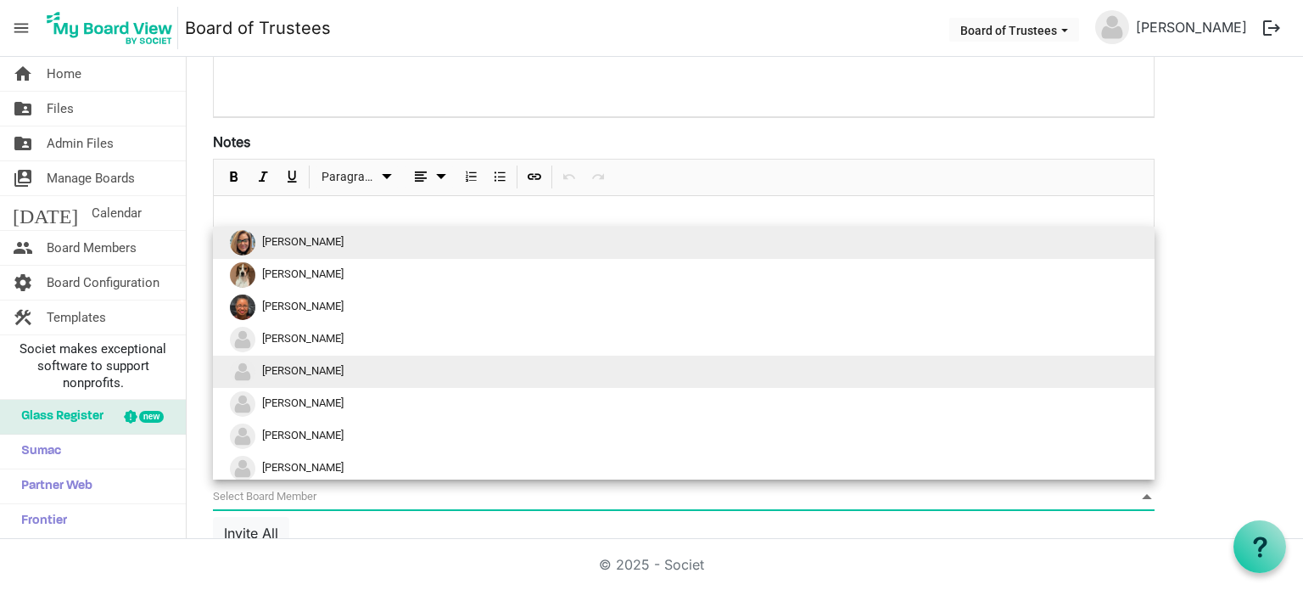
click at [294, 373] on span "[PERSON_NAME]" at bounding box center [302, 370] width 81 height 13
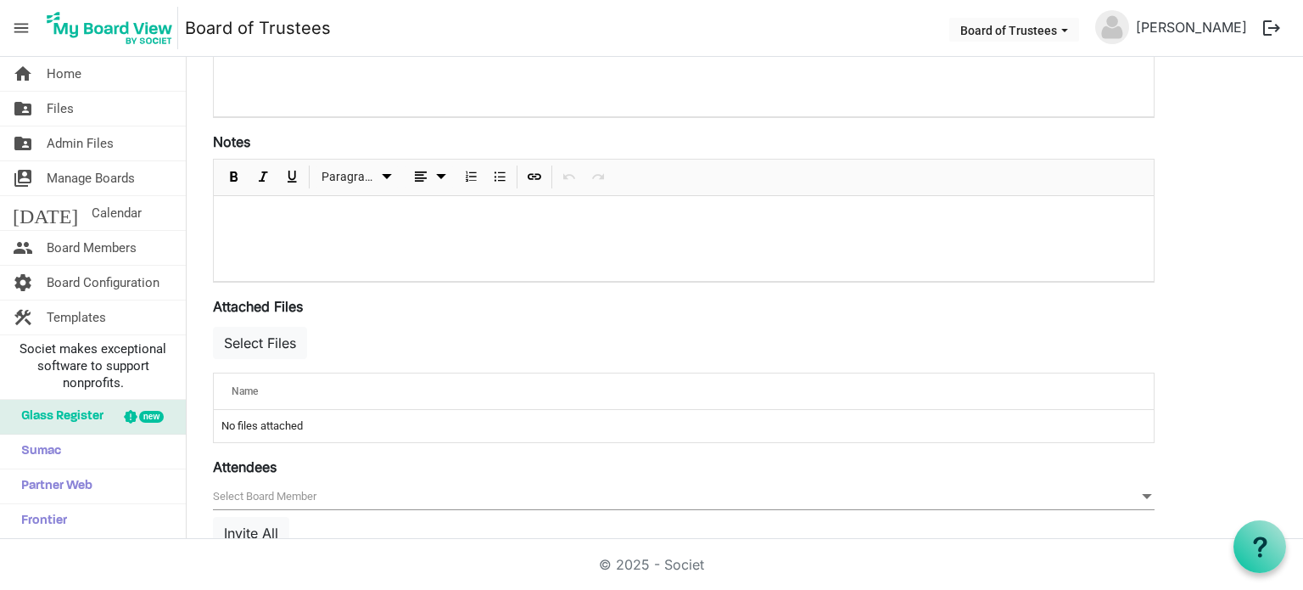
click at [281, 495] on span "null" at bounding box center [684, 497] width 942 height 26
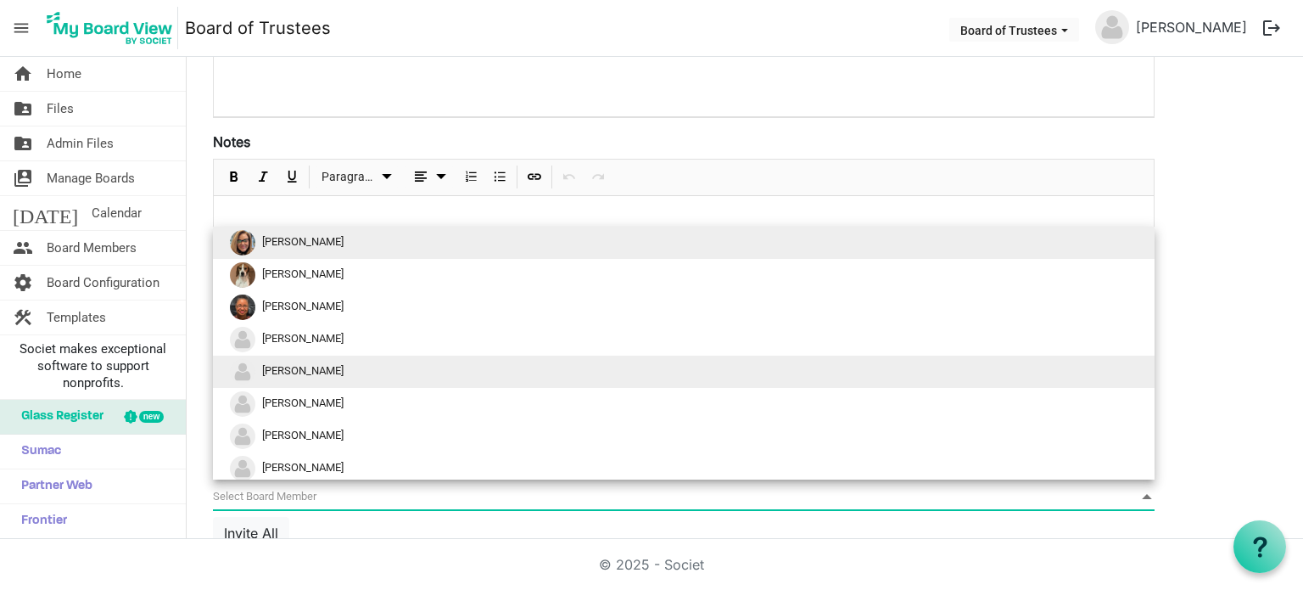
click at [302, 368] on span "[PERSON_NAME]" at bounding box center [302, 370] width 81 height 13
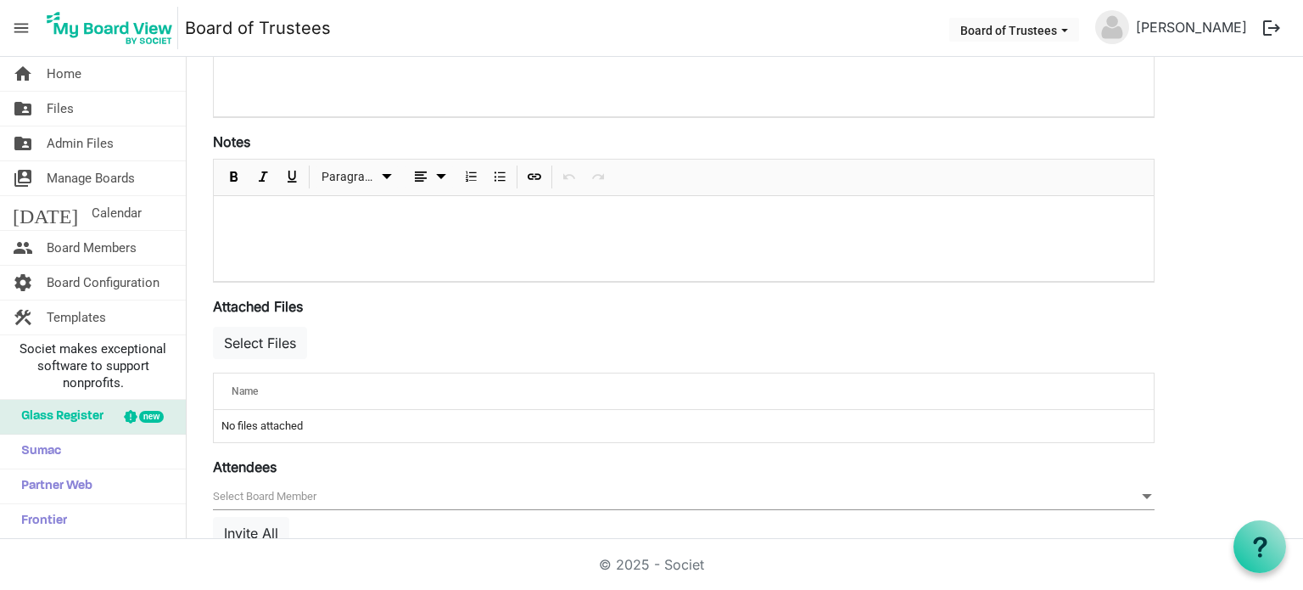
click at [285, 492] on span "null" at bounding box center [684, 497] width 942 height 26
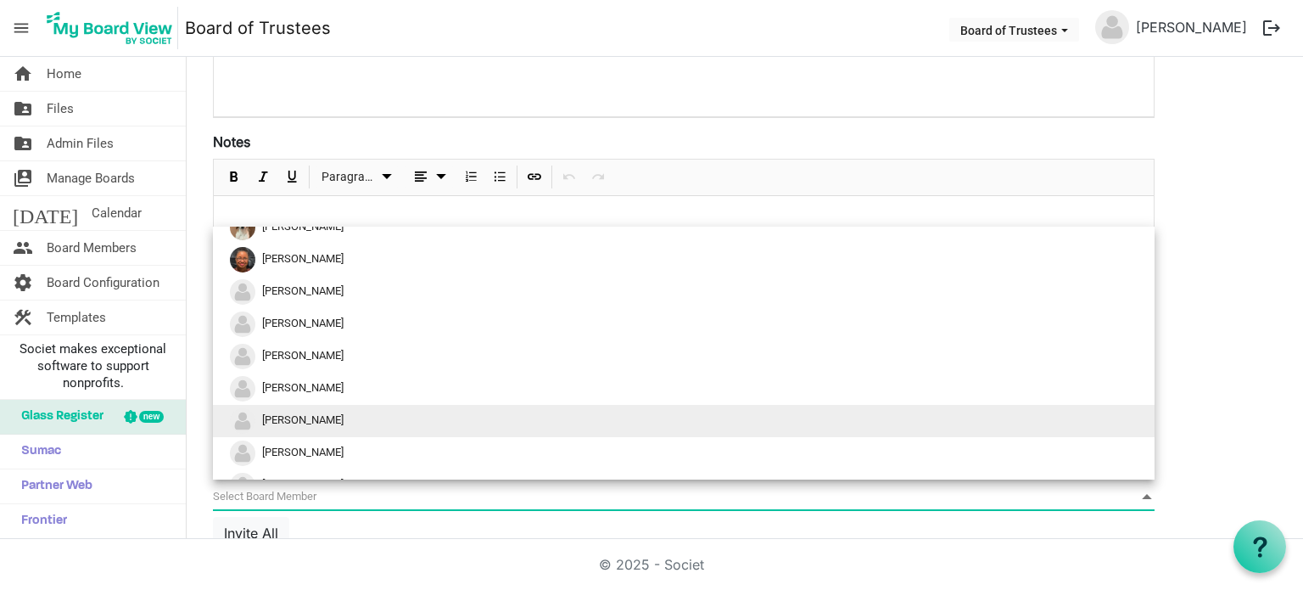
scroll to position [69, 0]
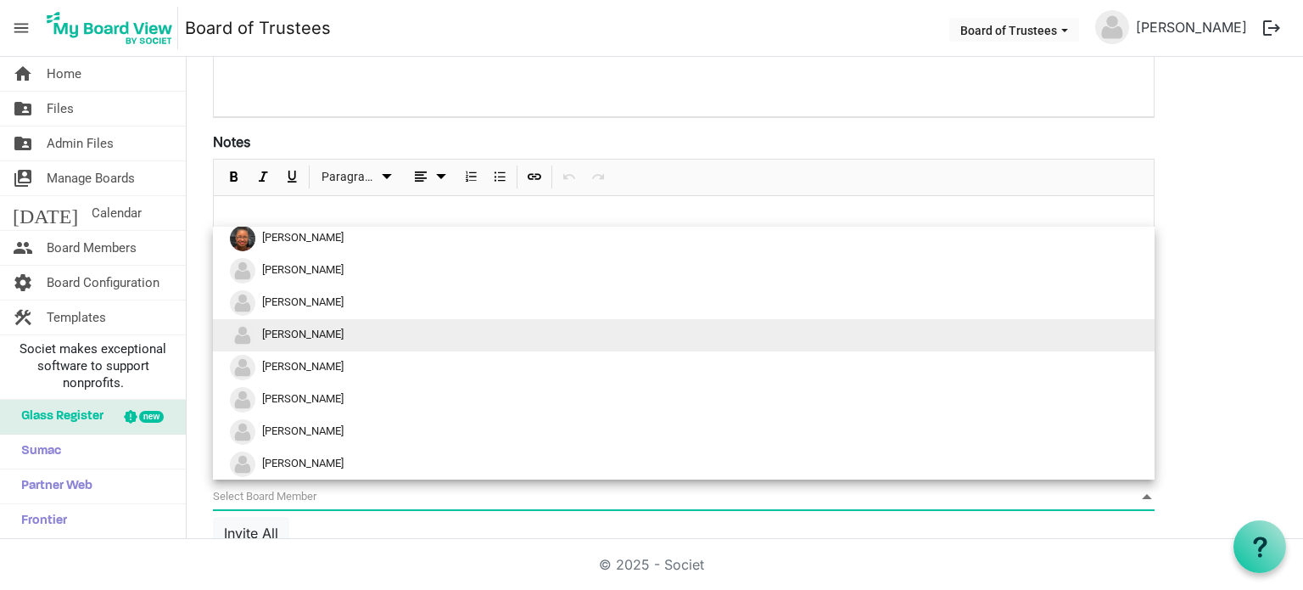
click at [302, 339] on span "[PERSON_NAME]" at bounding box center [302, 334] width 81 height 13
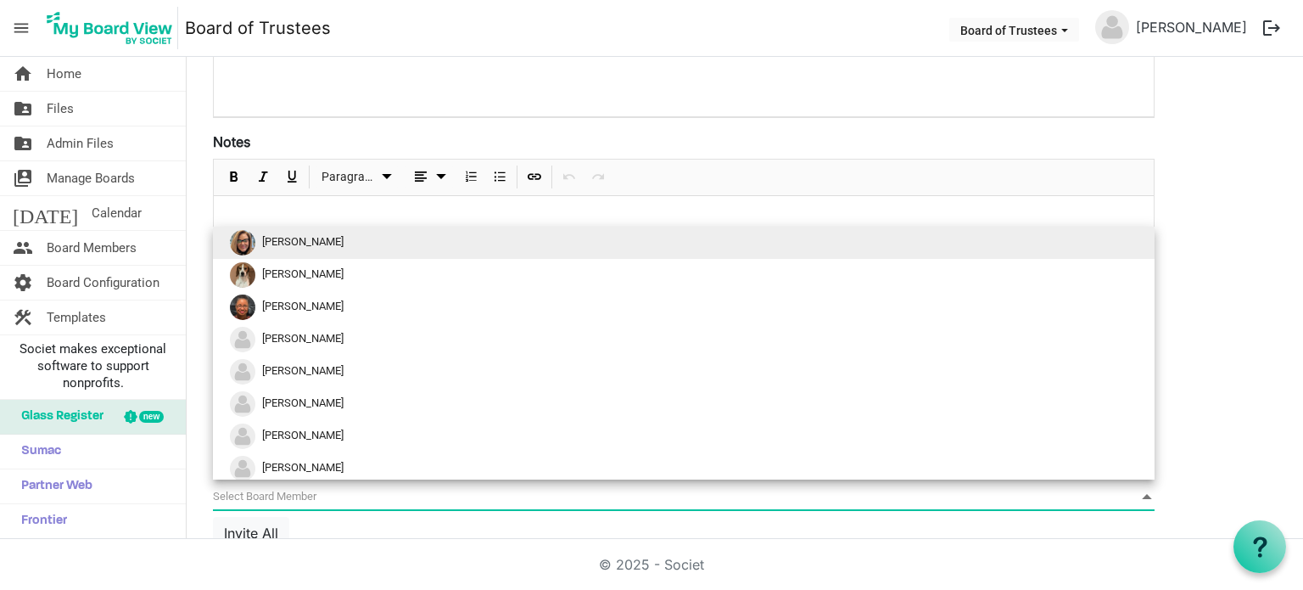
click at [281, 490] on span "null" at bounding box center [684, 497] width 942 height 26
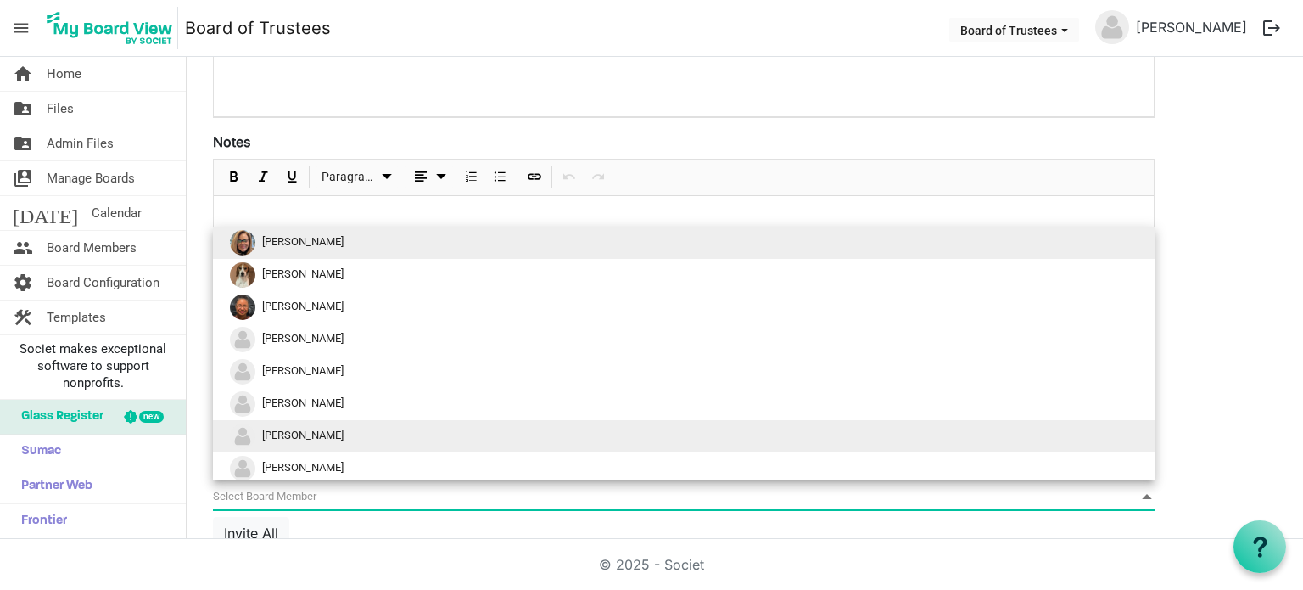
scroll to position [37, 0]
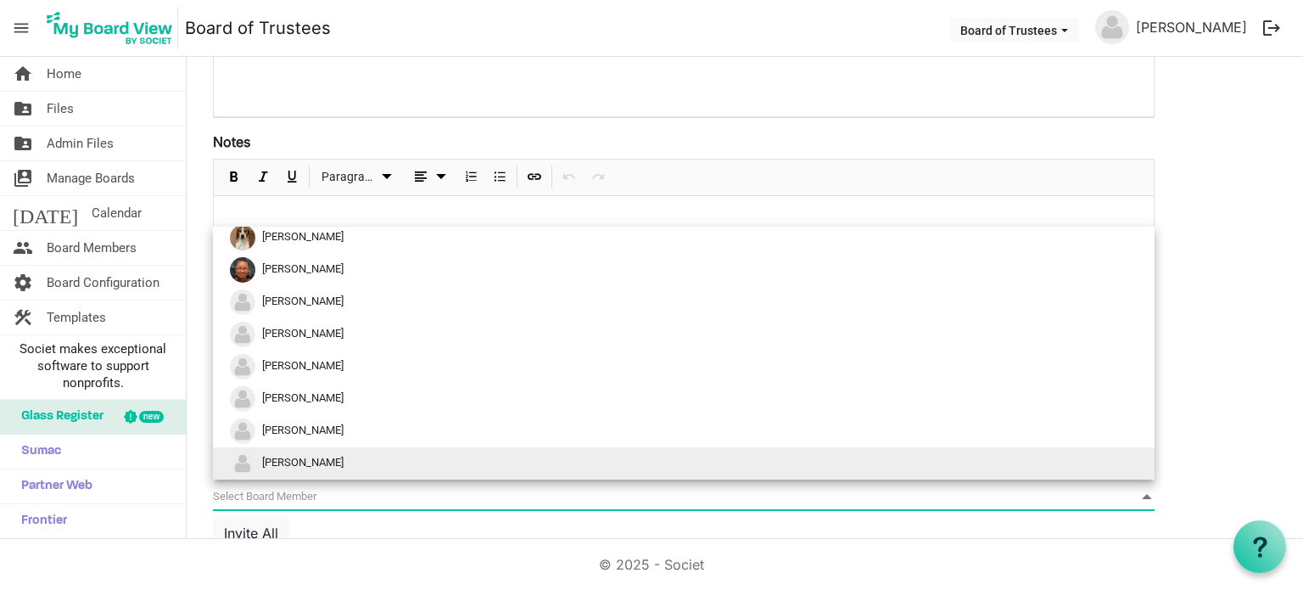
click at [304, 466] on span "[PERSON_NAME]" at bounding box center [302, 462] width 81 height 13
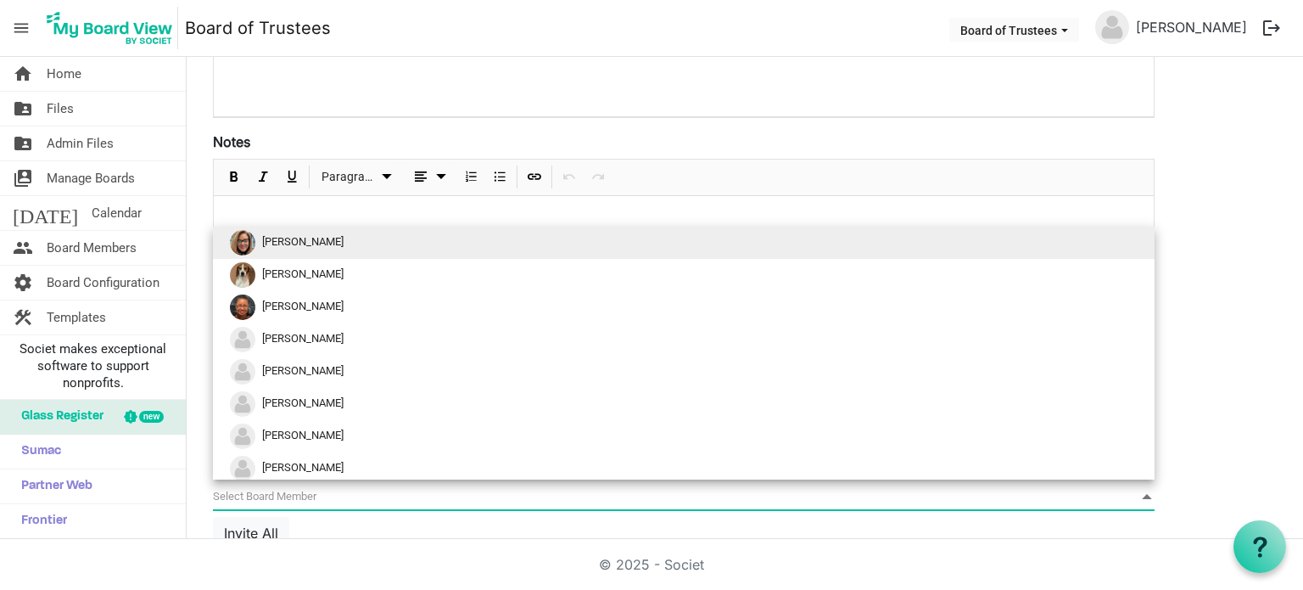
click at [289, 498] on span "null" at bounding box center [684, 497] width 942 height 26
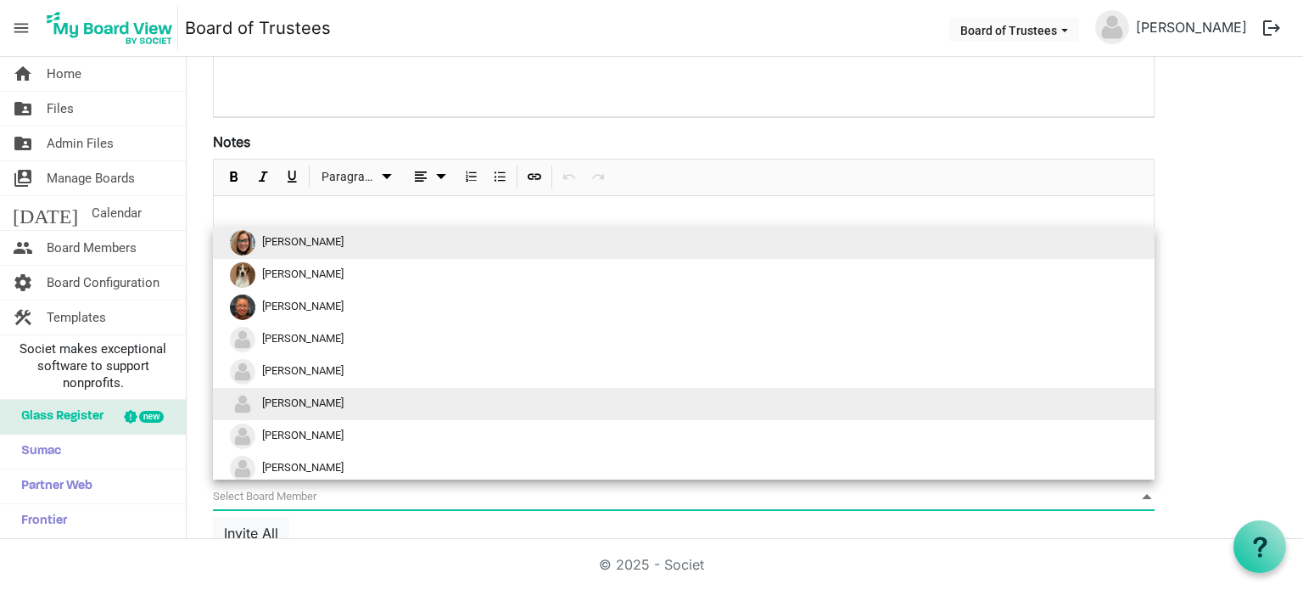
click at [282, 405] on span "[PERSON_NAME]" at bounding box center [302, 402] width 81 height 13
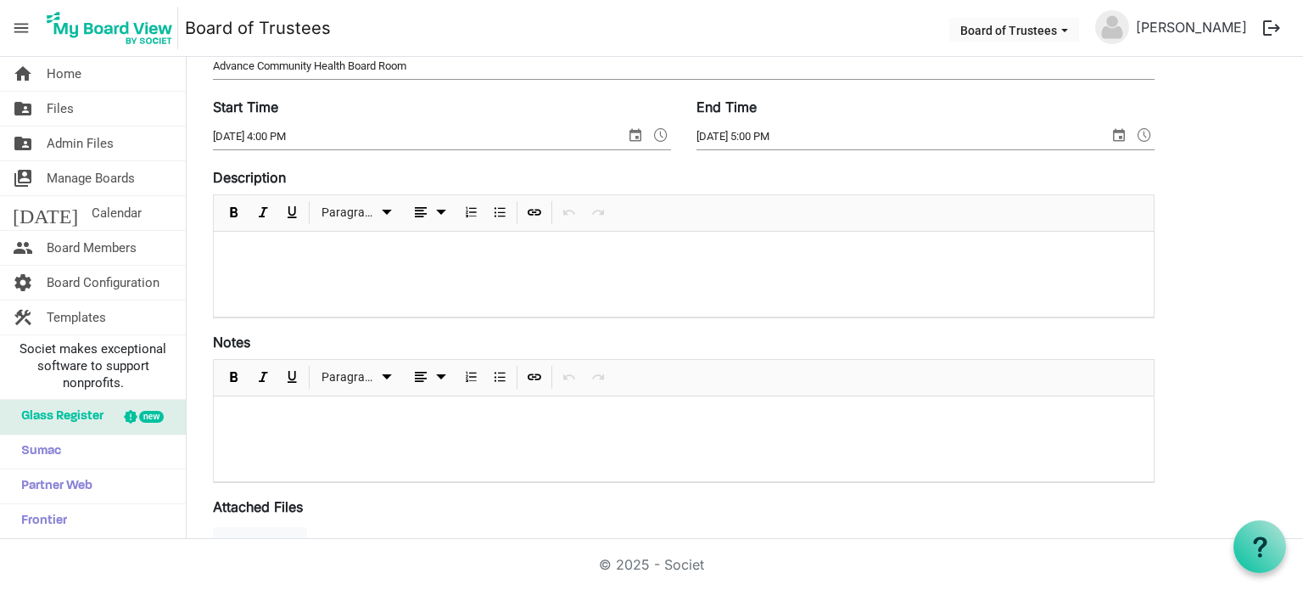
scroll to position [28, 0]
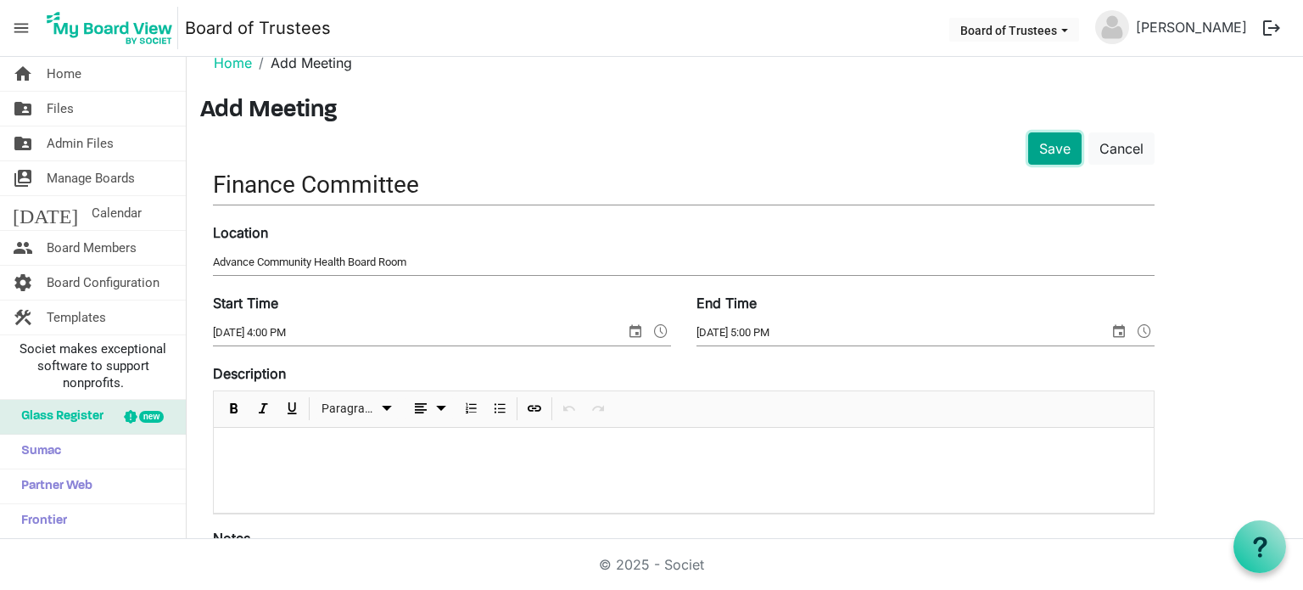
click at [1042, 147] on button "Save" at bounding box center [1054, 148] width 53 height 32
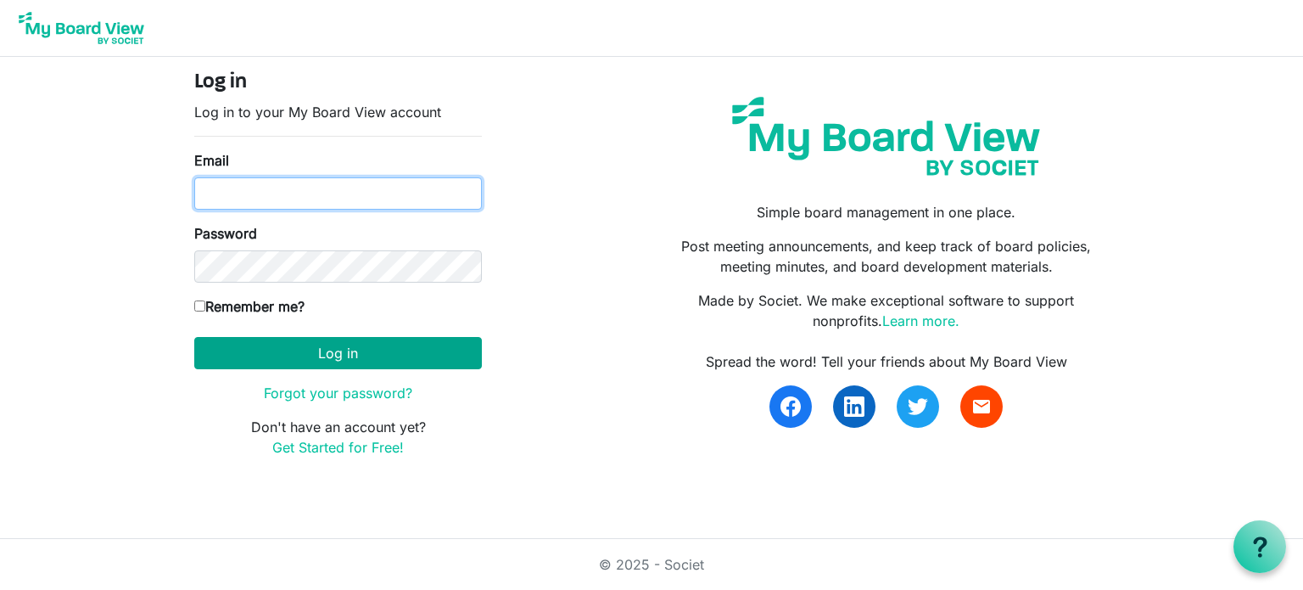
type input "[EMAIL_ADDRESS][DOMAIN_NAME]"
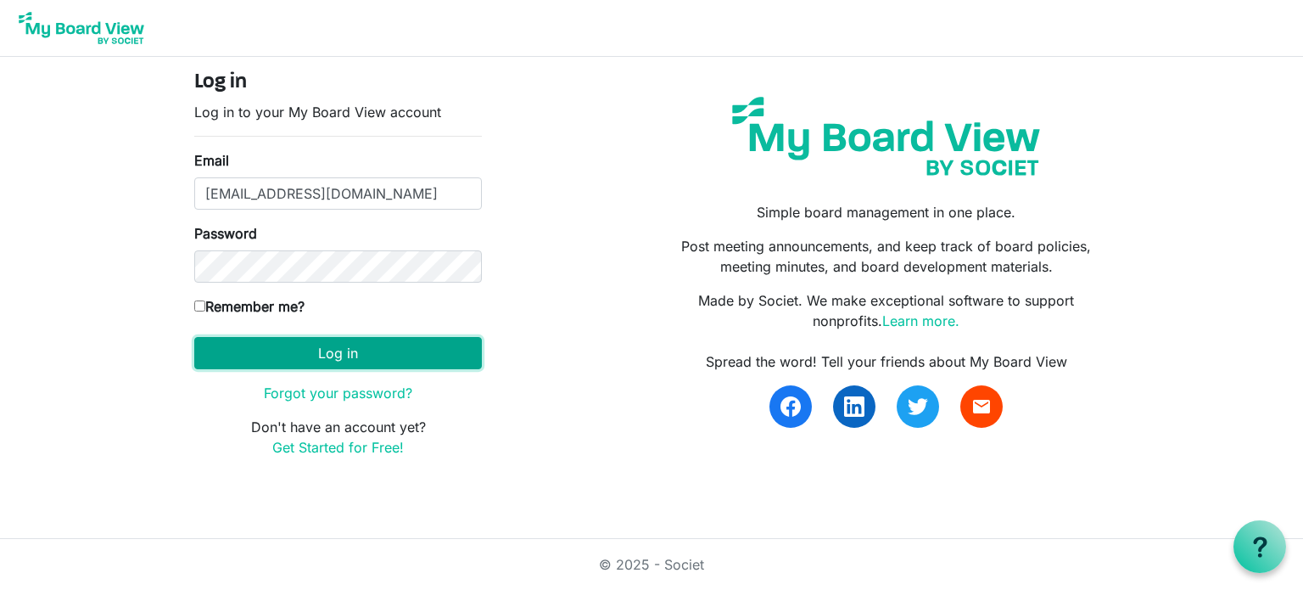
click at [322, 347] on button "Log in" at bounding box center [338, 353] width 288 height 32
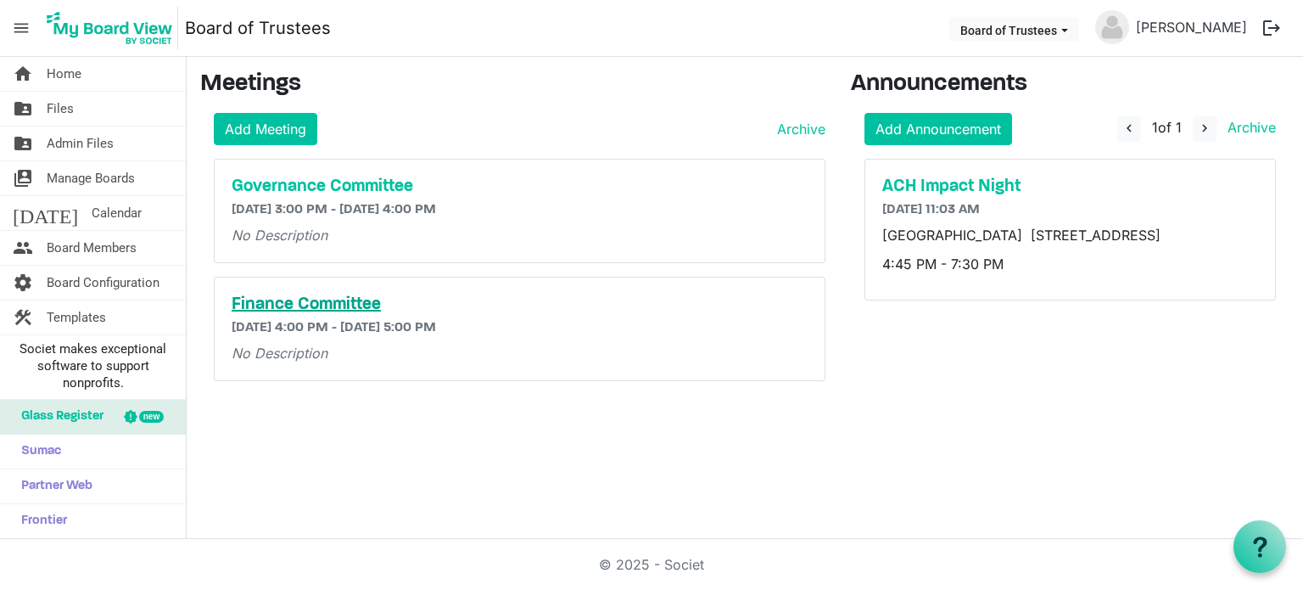
click at [306, 301] on h5 "Finance Committee" at bounding box center [520, 304] width 576 height 20
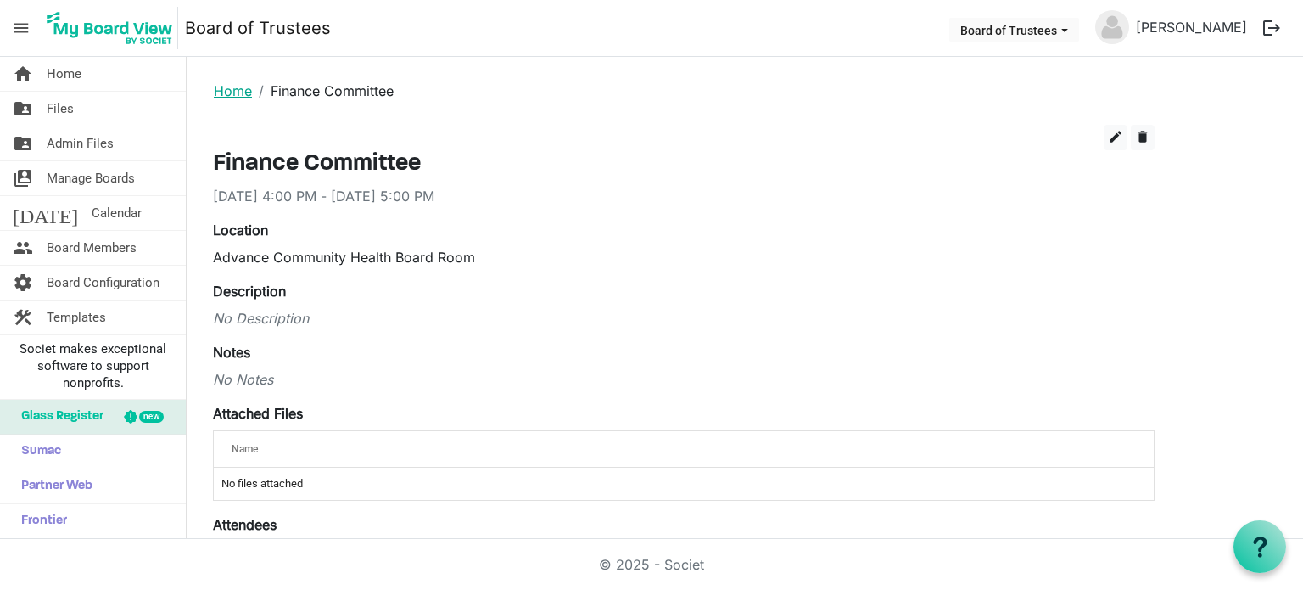
click at [224, 91] on link "Home" at bounding box center [233, 90] width 38 height 17
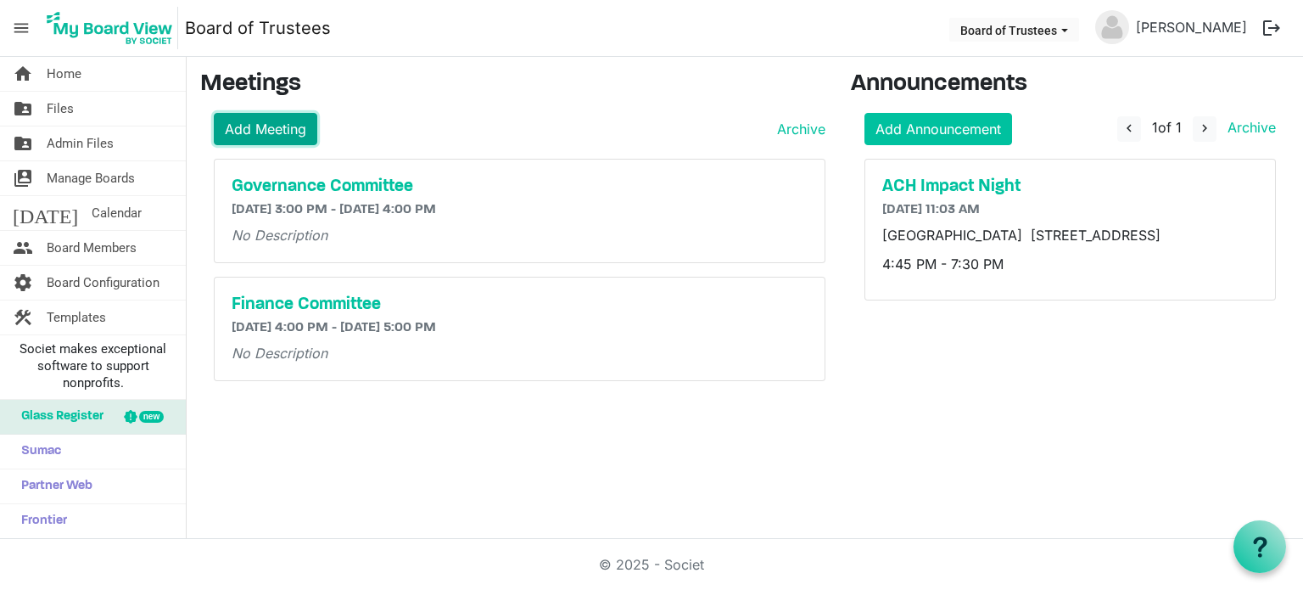
click at [285, 126] on link "Add Meeting" at bounding box center [266, 129] width 104 height 32
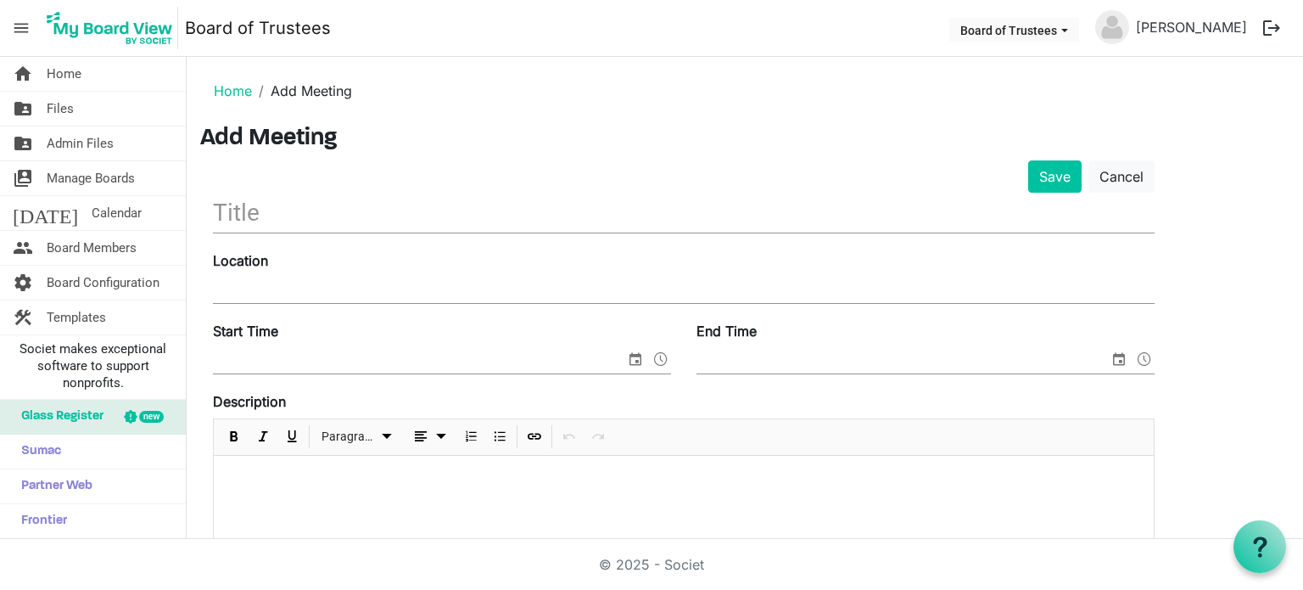
click at [282, 213] on input "text" at bounding box center [684, 213] width 942 height 40
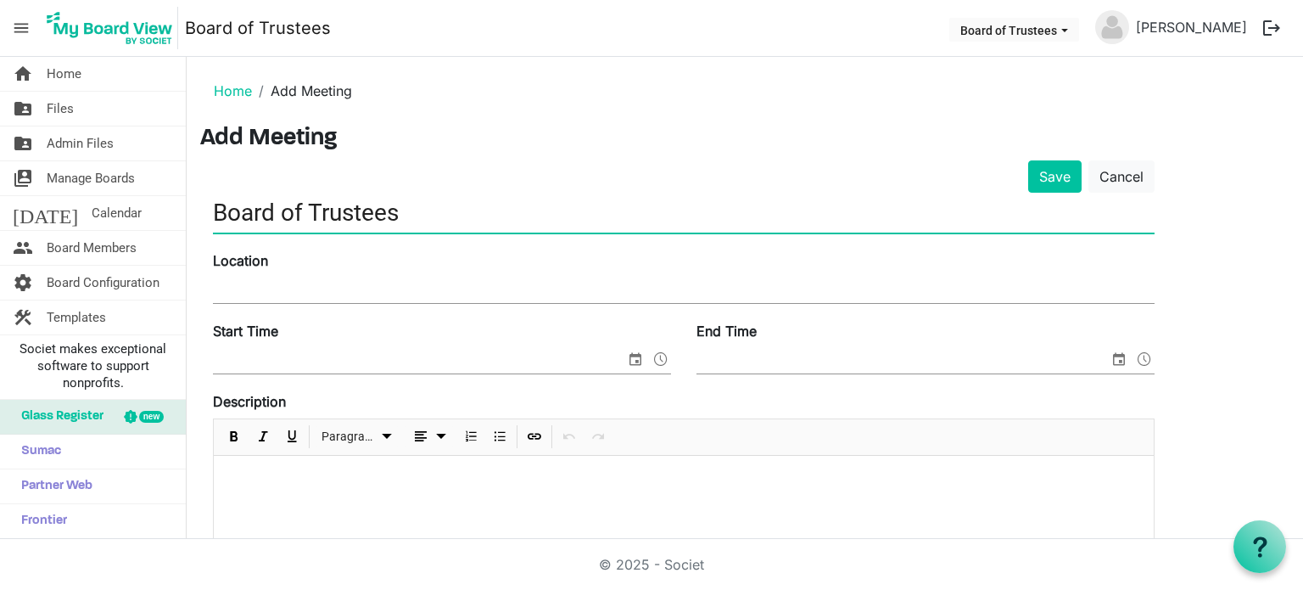
type input "Board of Trustees"
click at [241, 284] on input "Location" at bounding box center [684, 289] width 942 height 25
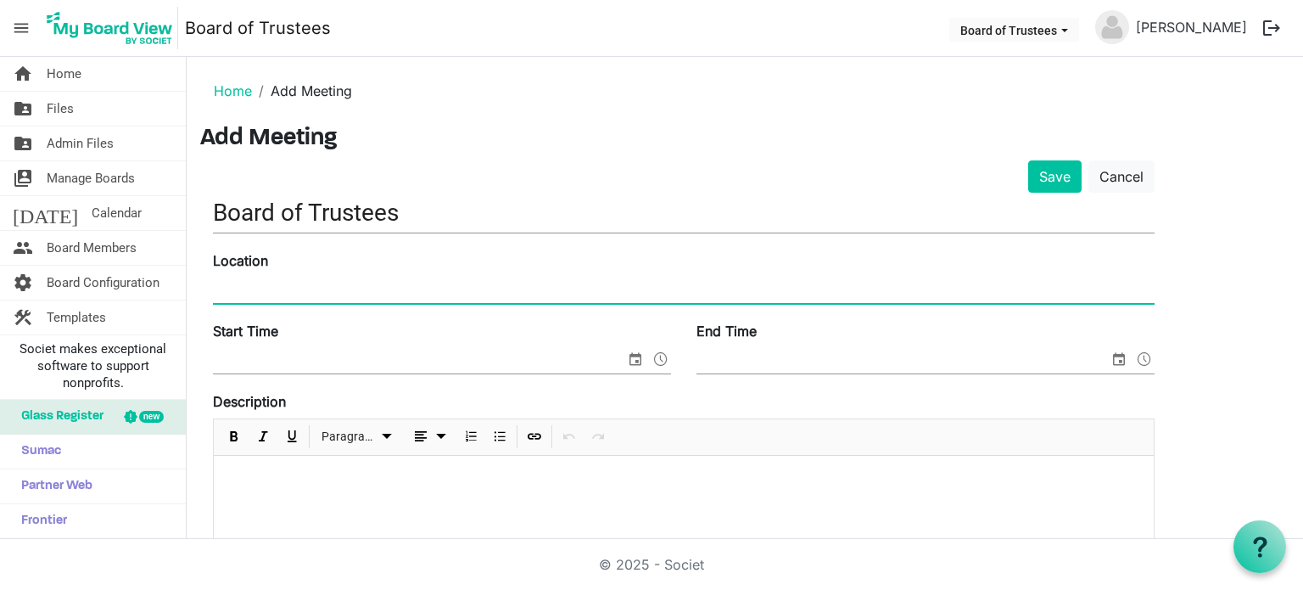
type input "Advance Community Health Board Room"
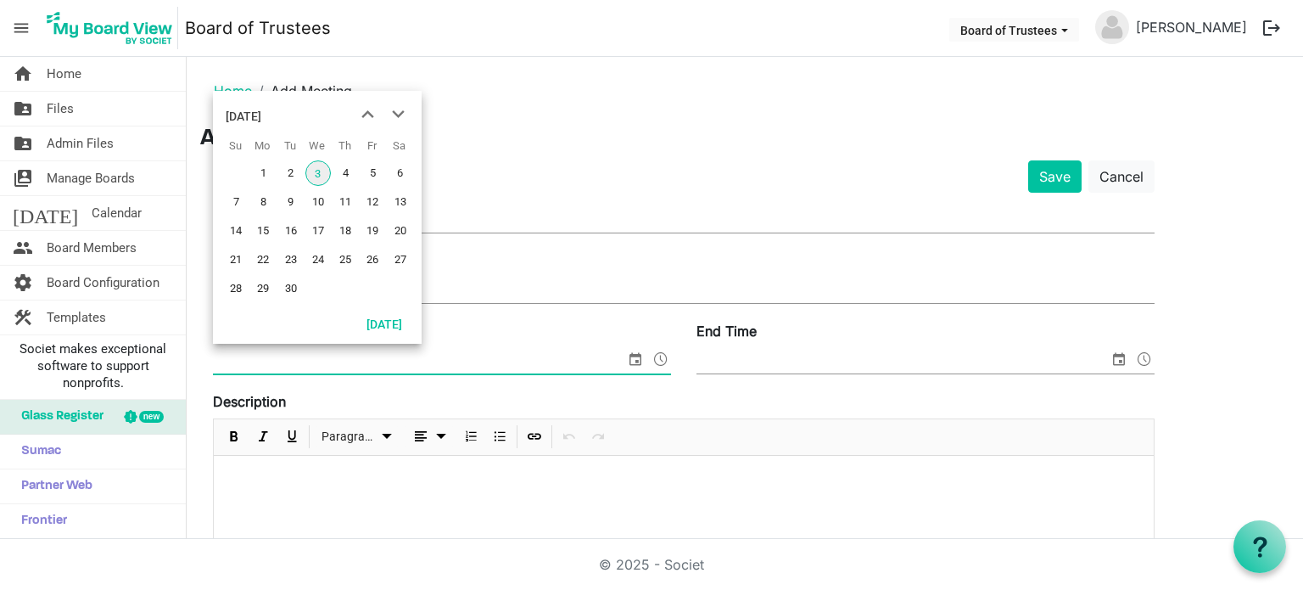
click at [635, 361] on span "select" at bounding box center [635, 359] width 20 height 22
click at [261, 260] on span "22" at bounding box center [262, 259] width 25 height 25
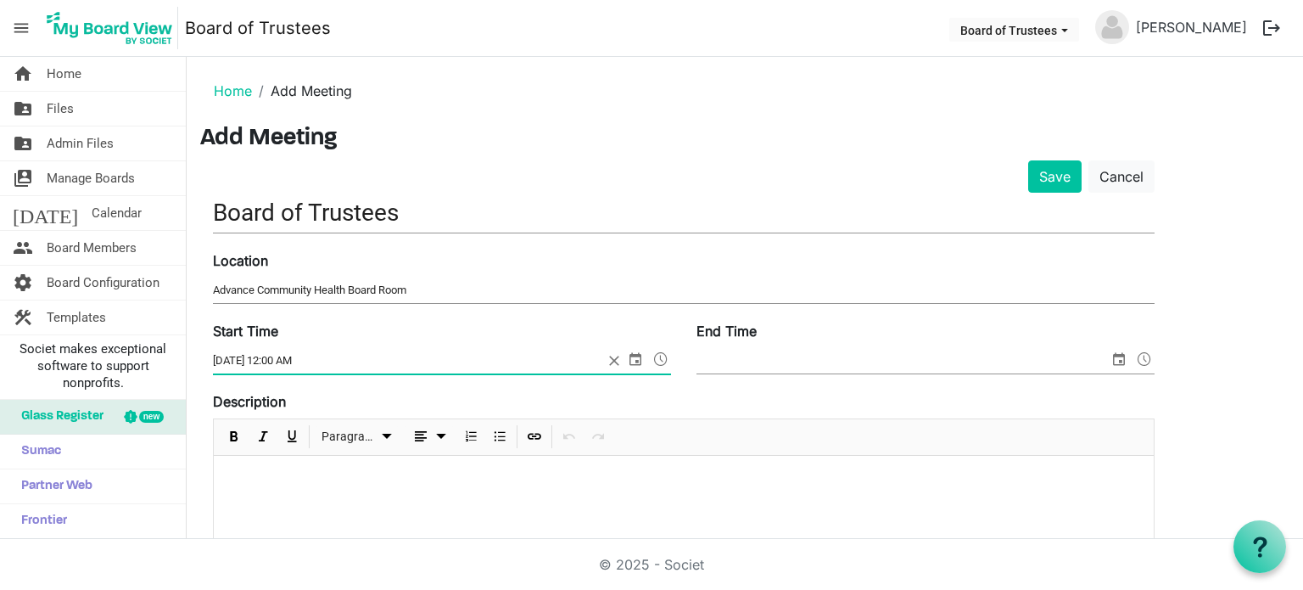
click at [658, 359] on span at bounding box center [661, 359] width 20 height 22
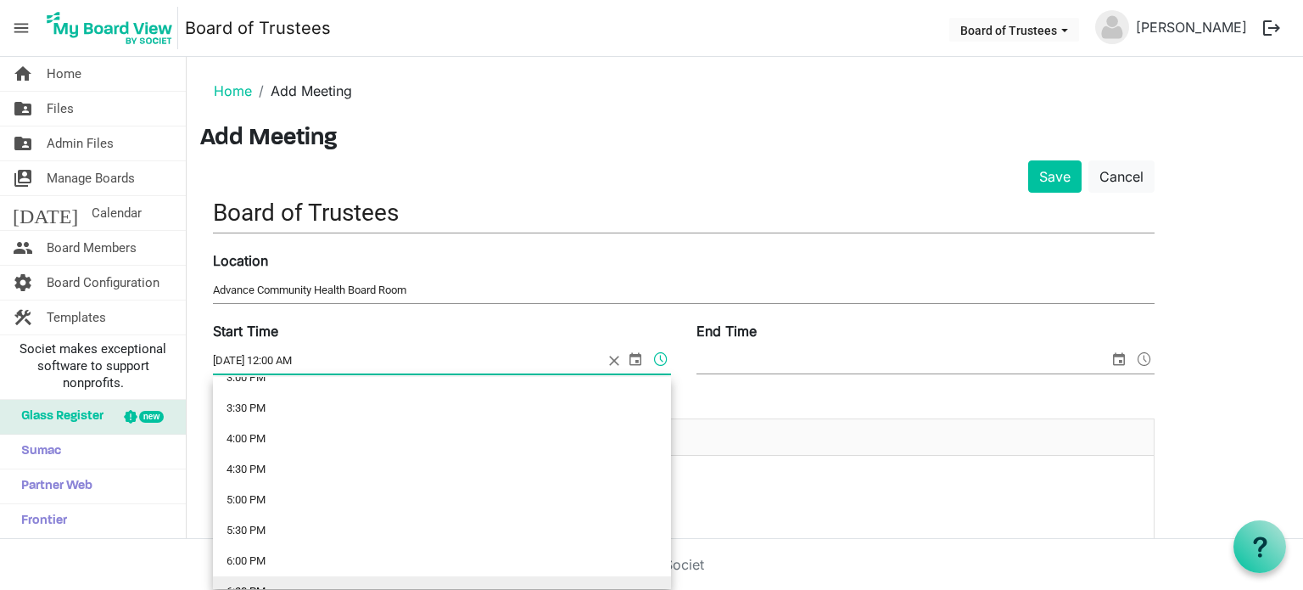
scroll to position [927, 0]
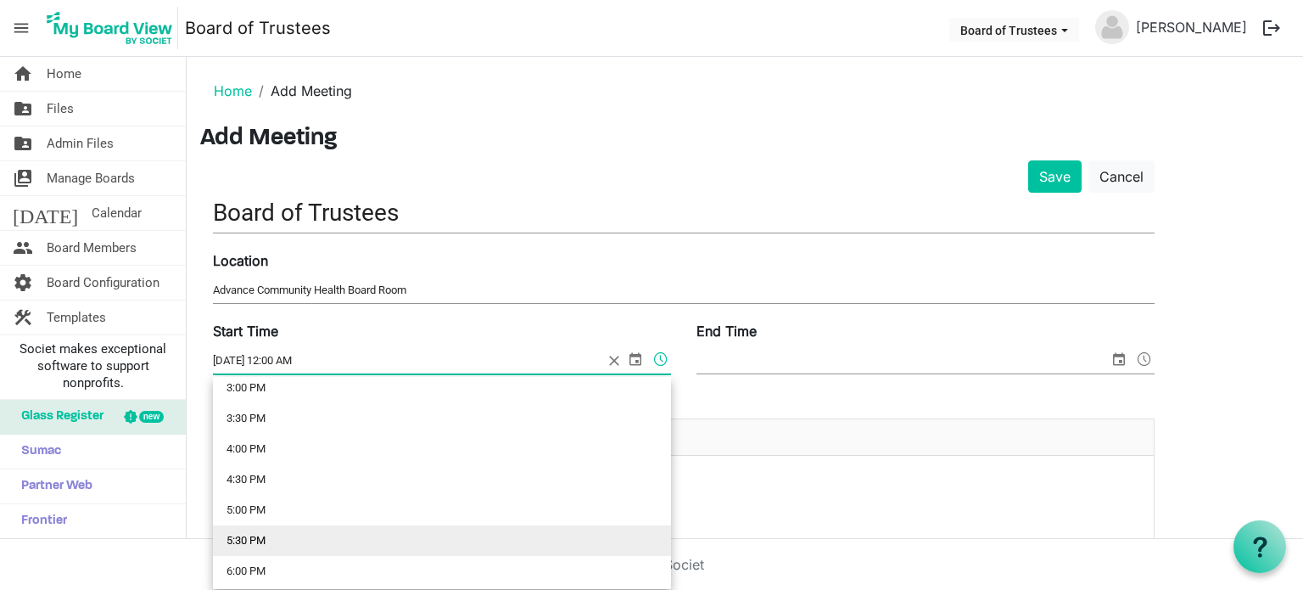
click at [257, 543] on li "5:30 PM" at bounding box center [442, 540] width 458 height 31
type input "[DATE] 5:30 PM"
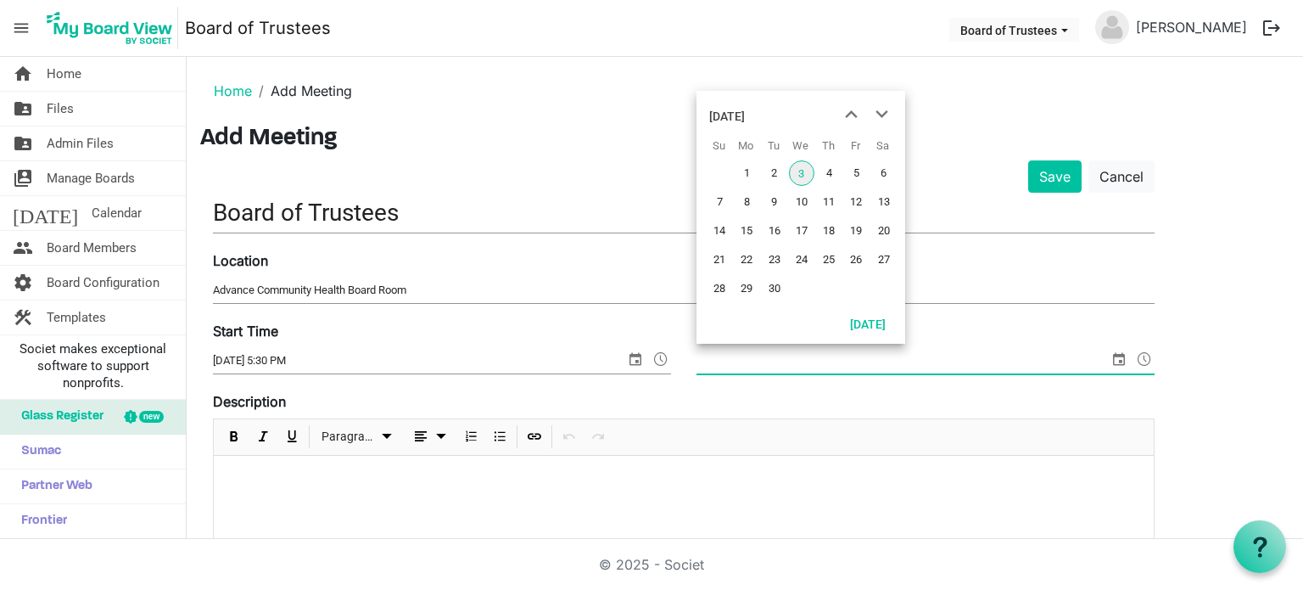
drag, startPoint x: 1121, startPoint y: 359, endPoint x: 1110, endPoint y: 361, distance: 11.3
click at [1120, 359] on span "select" at bounding box center [1119, 359] width 20 height 22
click at [750, 260] on span "22" at bounding box center [746, 259] width 25 height 25
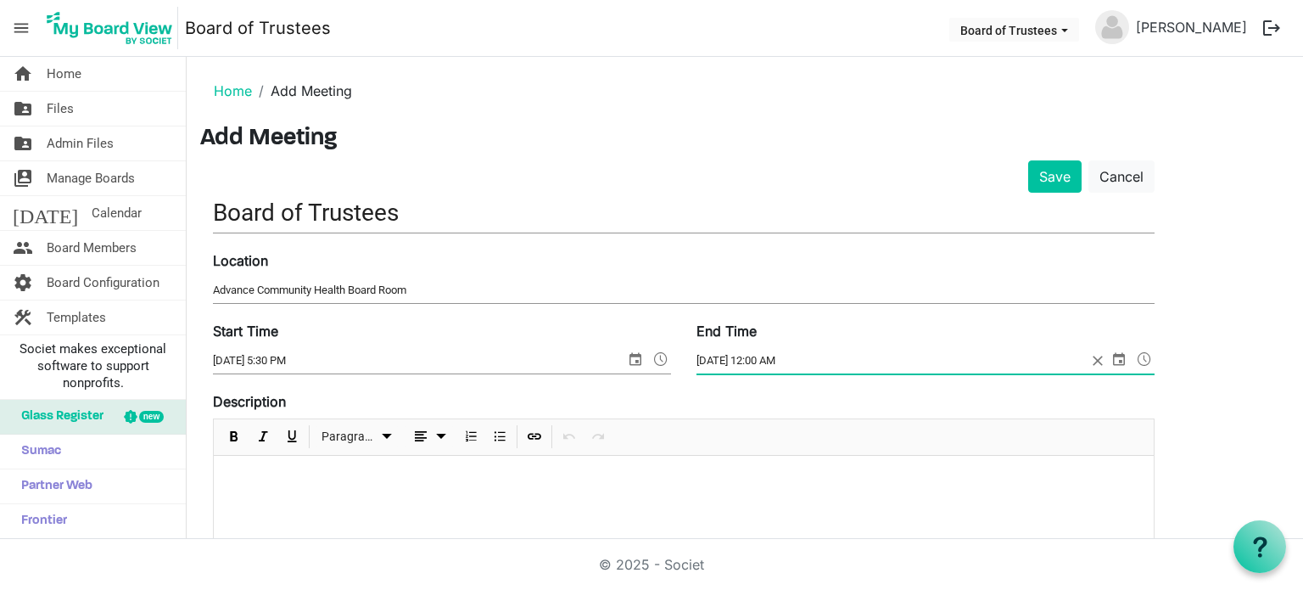
click at [1143, 357] on span at bounding box center [1145, 359] width 20 height 22
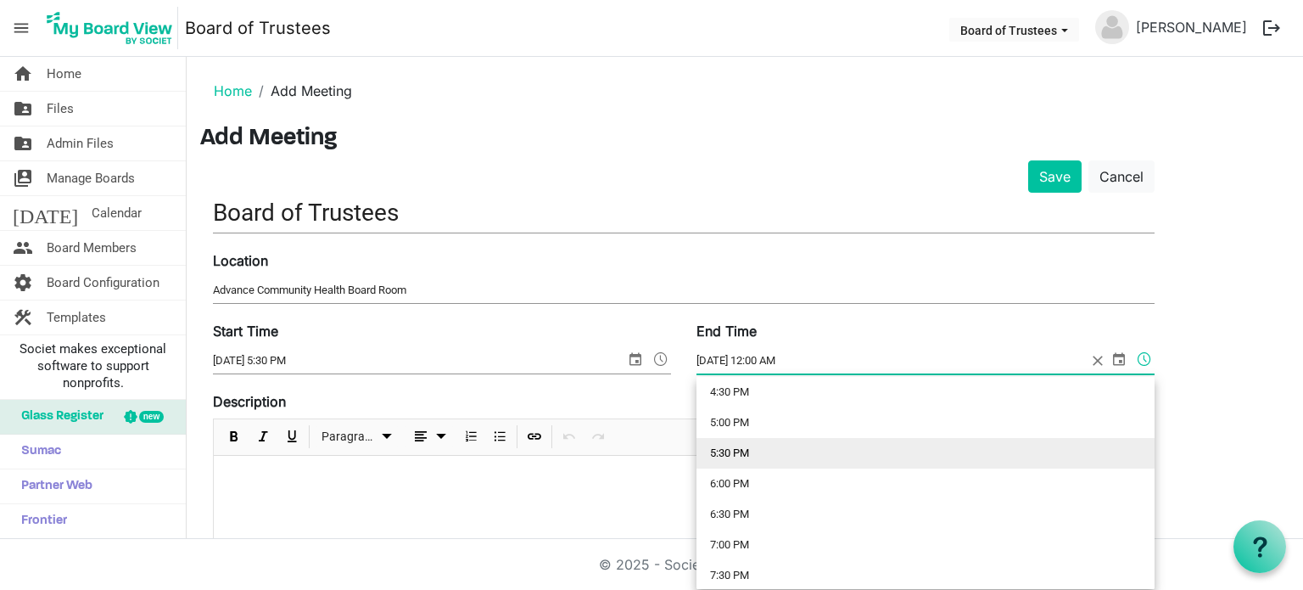
scroll to position [1018, 0]
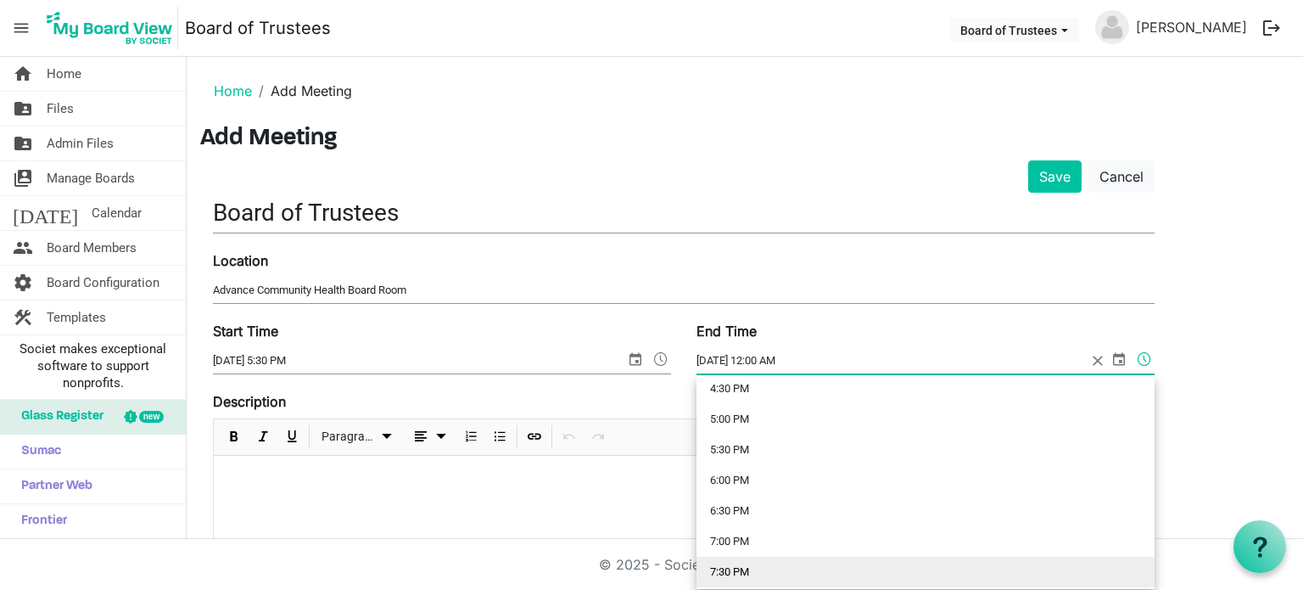
click at [717, 570] on li "7:30 PM" at bounding box center [926, 572] width 458 height 31
type input "[DATE] 7:30 PM"
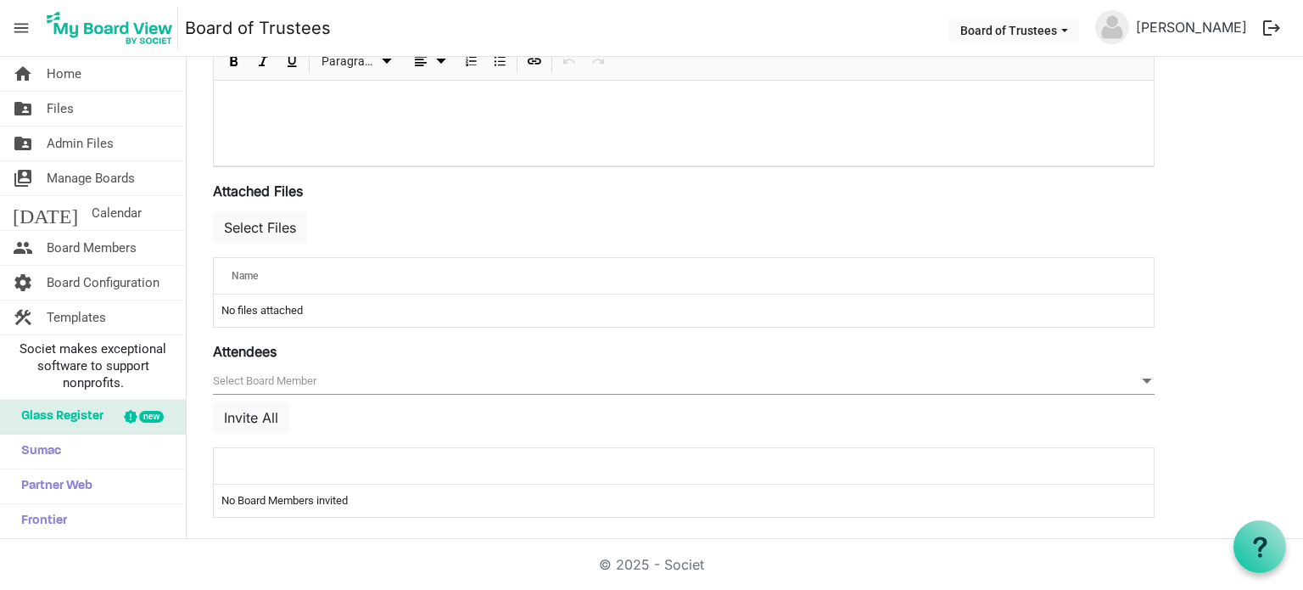
scroll to position [541, 0]
click at [270, 408] on button "Invite All" at bounding box center [251, 416] width 76 height 32
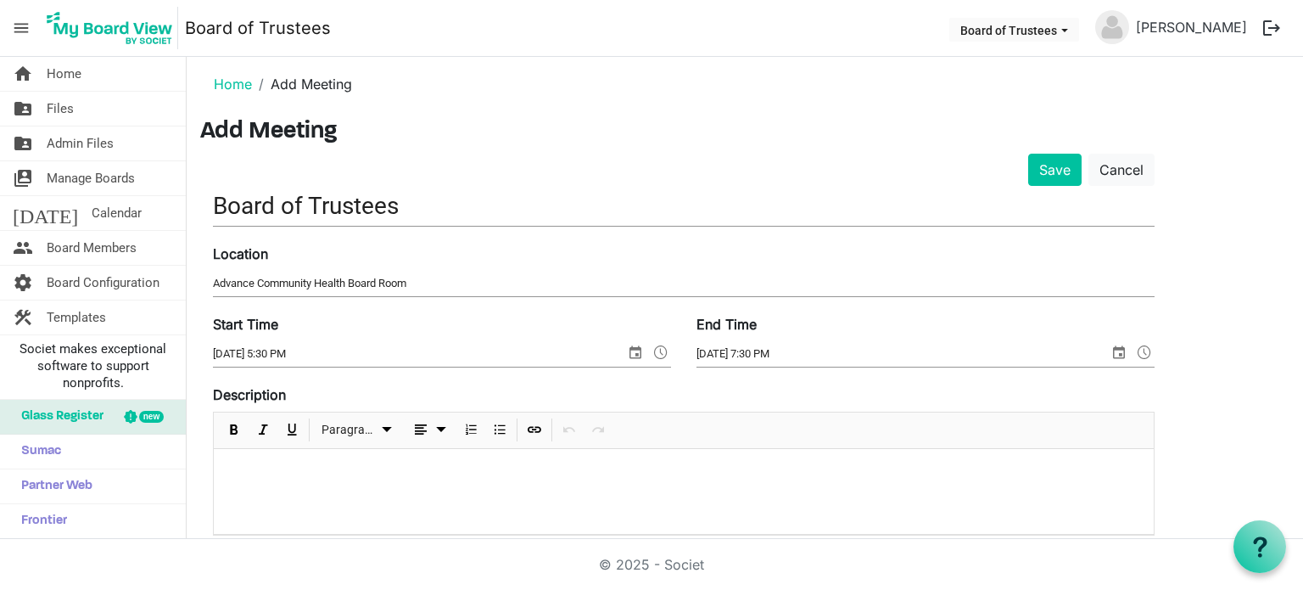
scroll to position [0, 0]
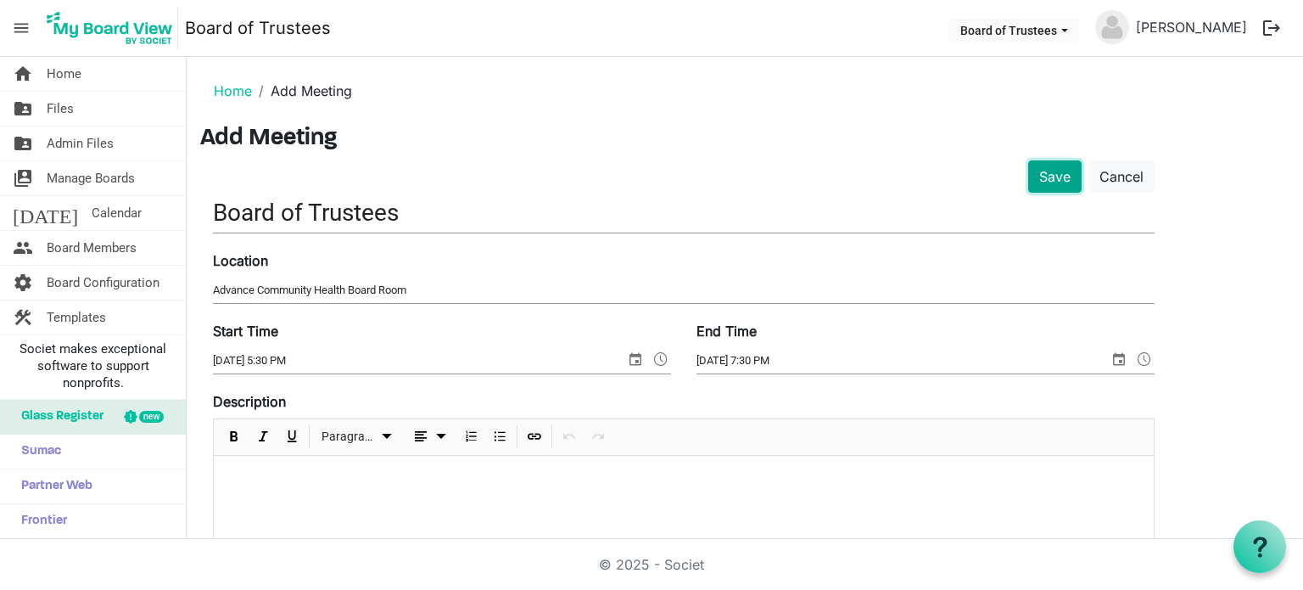
click at [1049, 180] on button "Save" at bounding box center [1054, 176] width 53 height 32
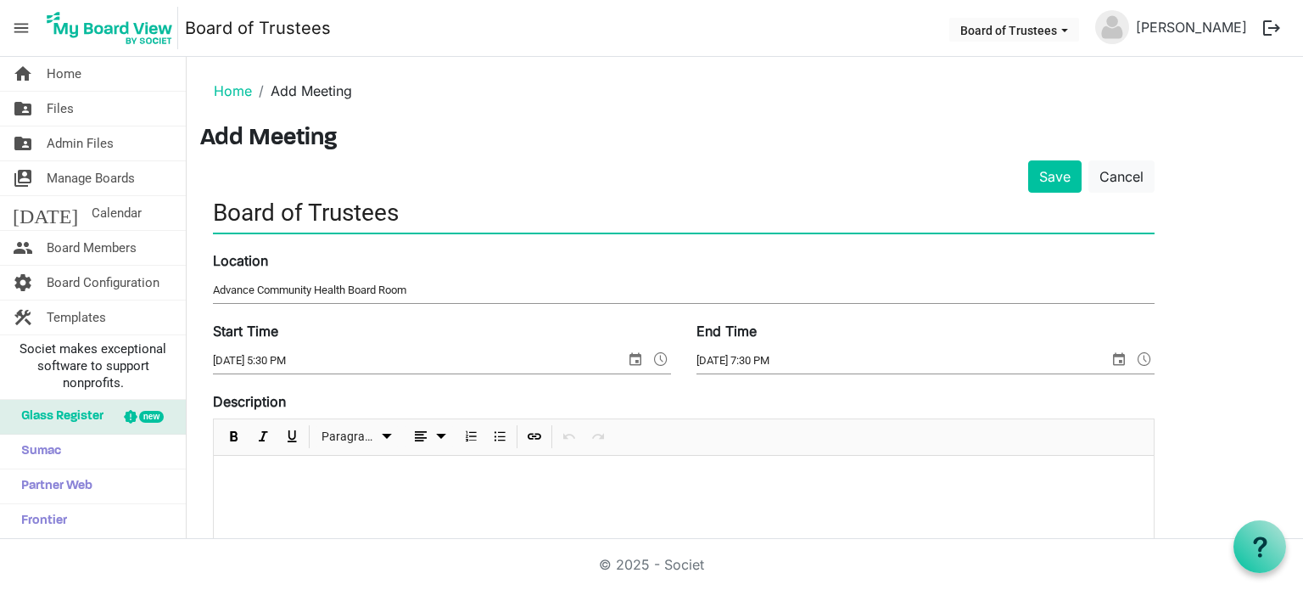
drag, startPoint x: 442, startPoint y: 215, endPoint x: 197, endPoint y: 226, distance: 245.5
type input "BOT"
click at [1055, 178] on button "Save" at bounding box center [1054, 176] width 53 height 32
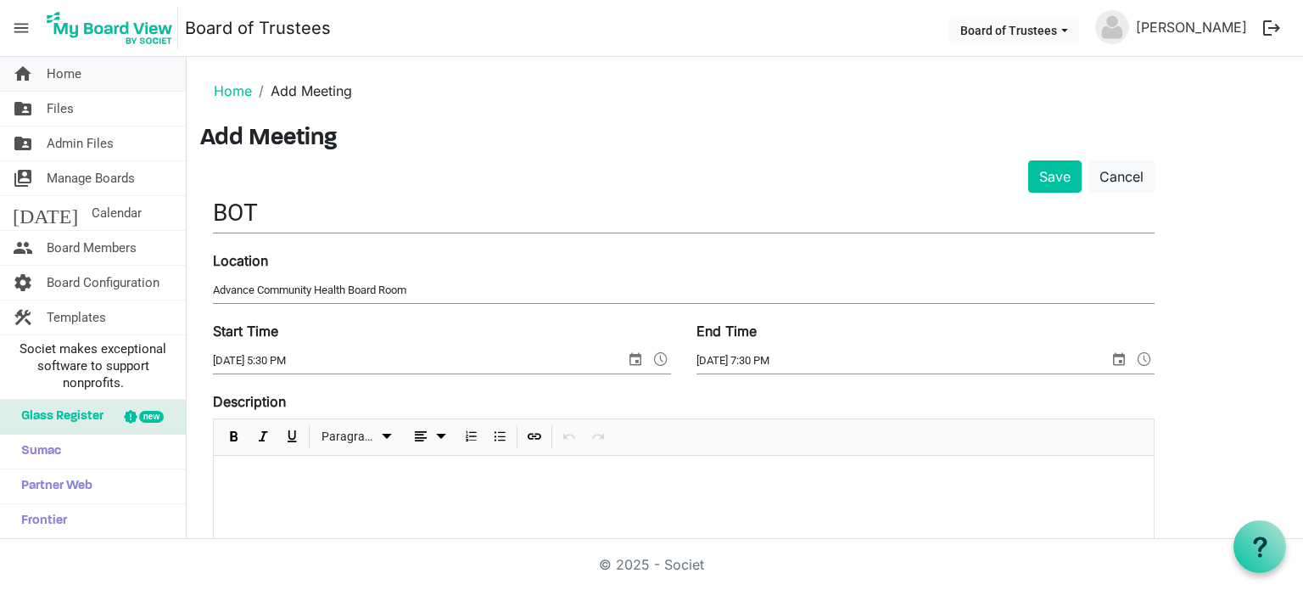
click at [60, 72] on span "Home" at bounding box center [64, 74] width 35 height 34
click at [1062, 179] on button "Save" at bounding box center [1054, 176] width 53 height 32
